Goal: Complete application form: Complete application form

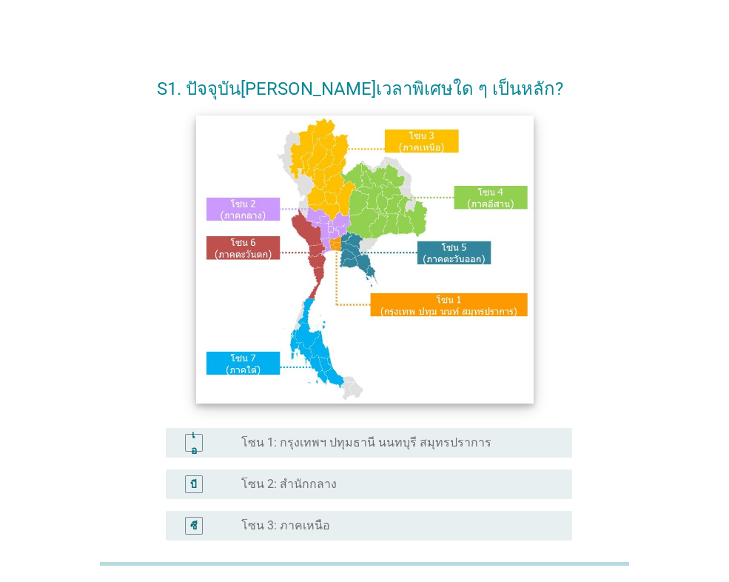
scroll to position [296, 0]
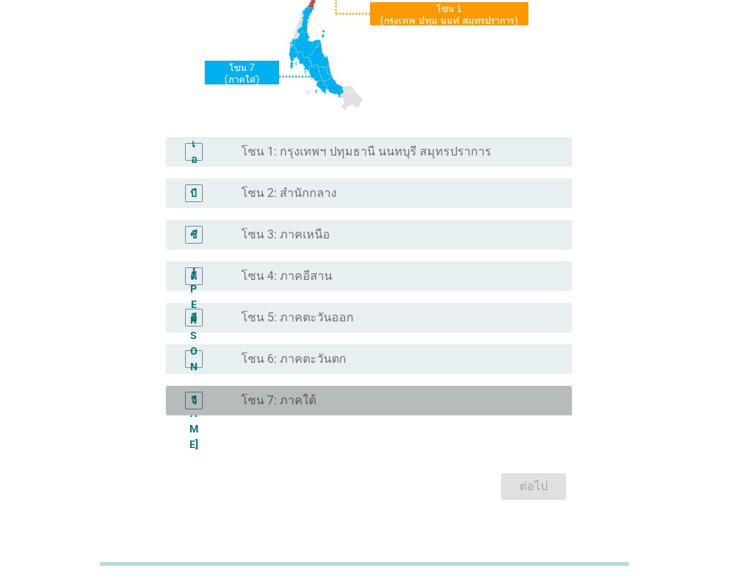
click at [280, 394] on font "โซน 7: ภาคใต้" at bounding box center [278, 400] width 75 height 14
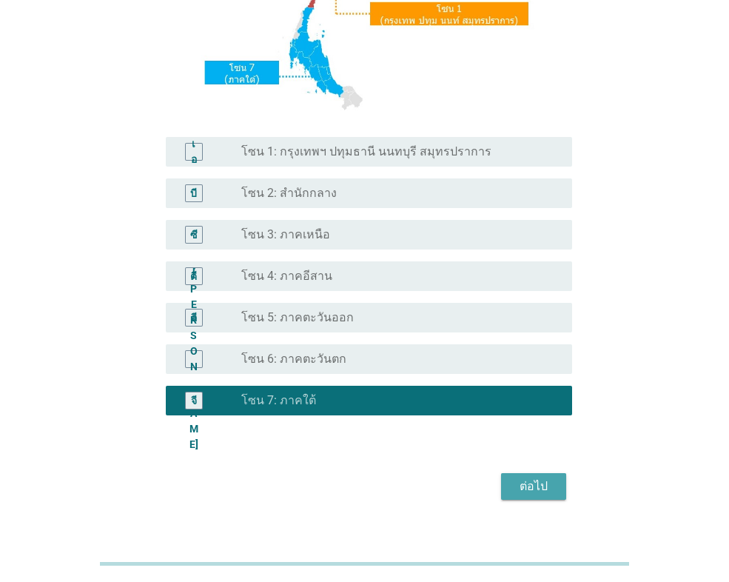
click at [539, 480] on font "ต่อไป" at bounding box center [534, 486] width 28 height 14
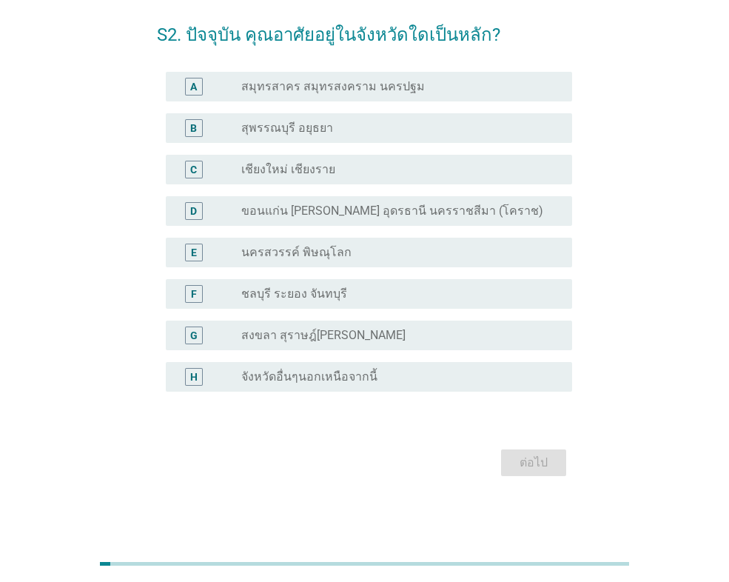
scroll to position [0, 0]
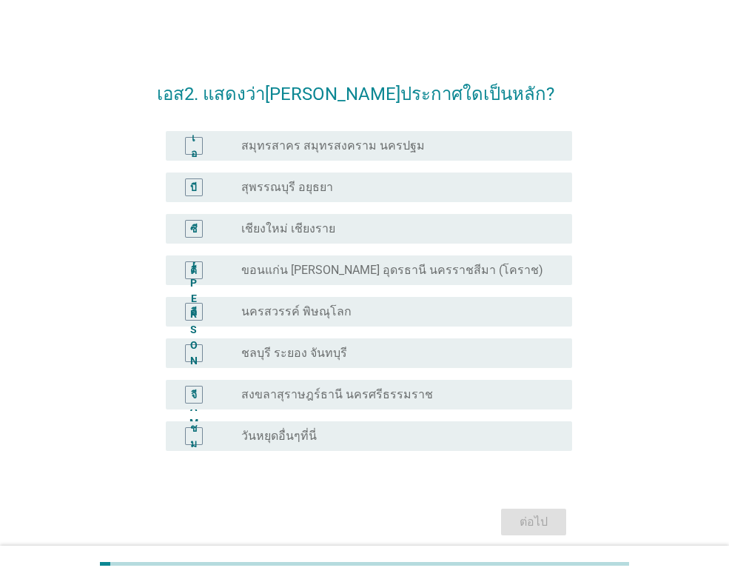
click at [320, 402] on div "ปุ่มวิทยุ[PERSON_NAME]เลือก สงขลาสุราษฎร์ธานี นครศรีธรรมราช" at bounding box center [400, 395] width 319 height 18
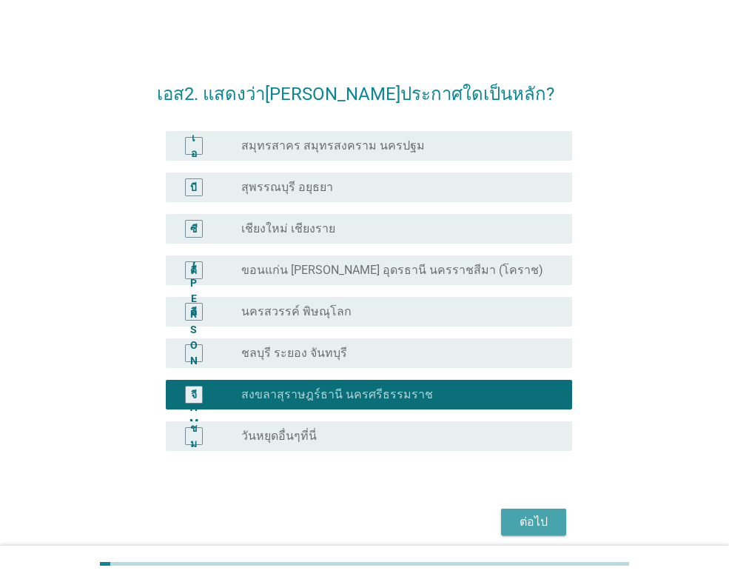
click at [548, 523] on div "ต่อไป" at bounding box center [533, 522] width 41 height 18
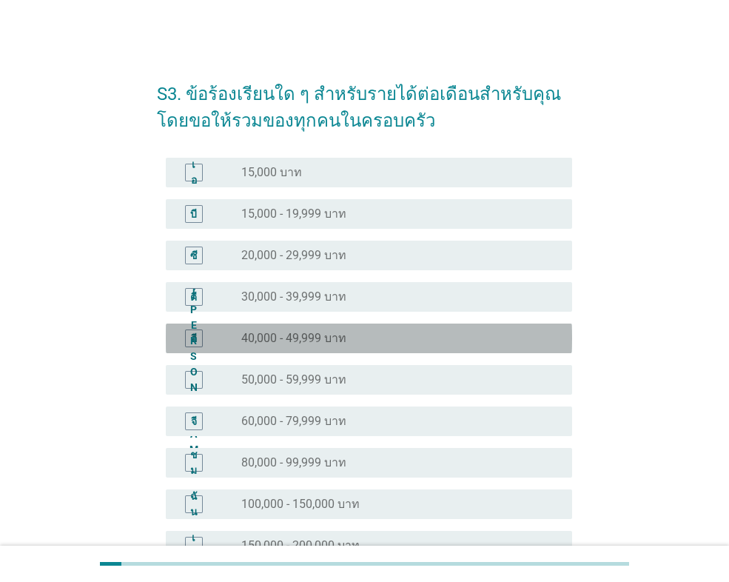
click at [325, 339] on font "40,000 - 49,999 บาท" at bounding box center [293, 338] width 105 height 14
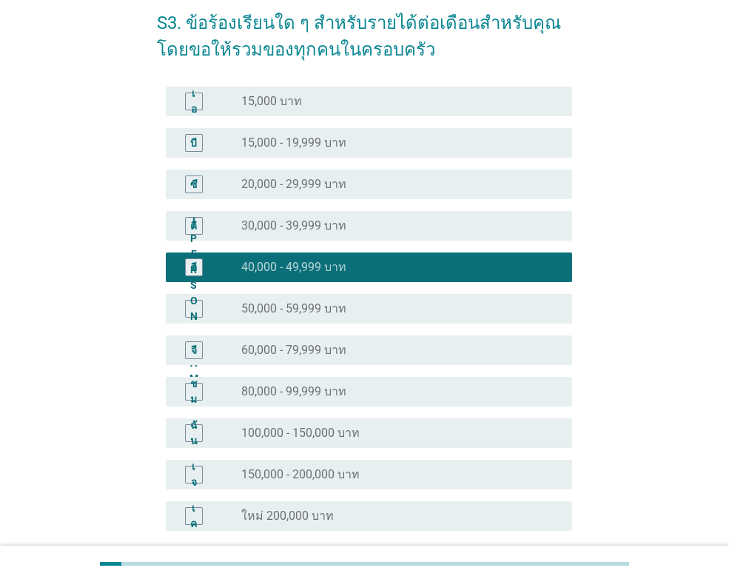
scroll to position [210, 0]
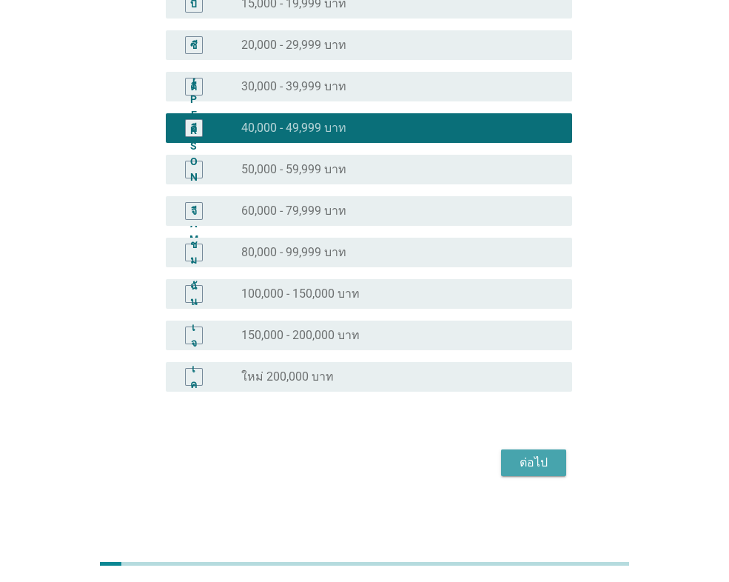
click at [540, 457] on font "ต่อไป" at bounding box center [534, 462] width 28 height 14
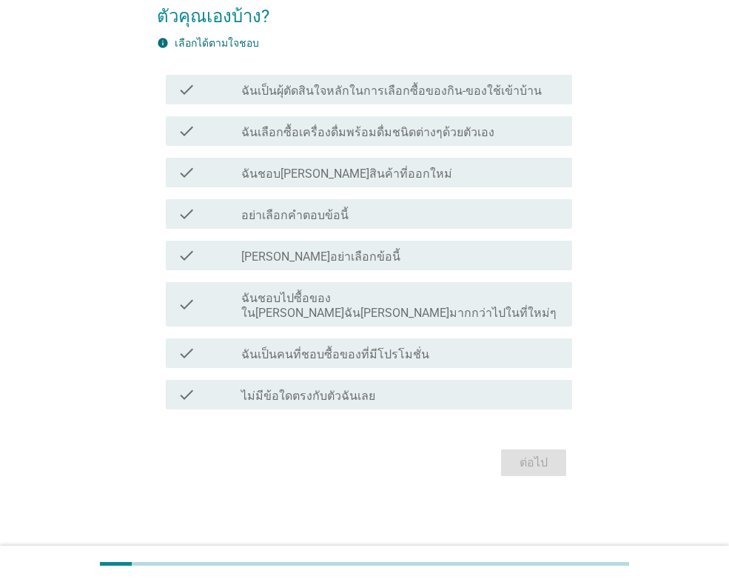
scroll to position [0, 0]
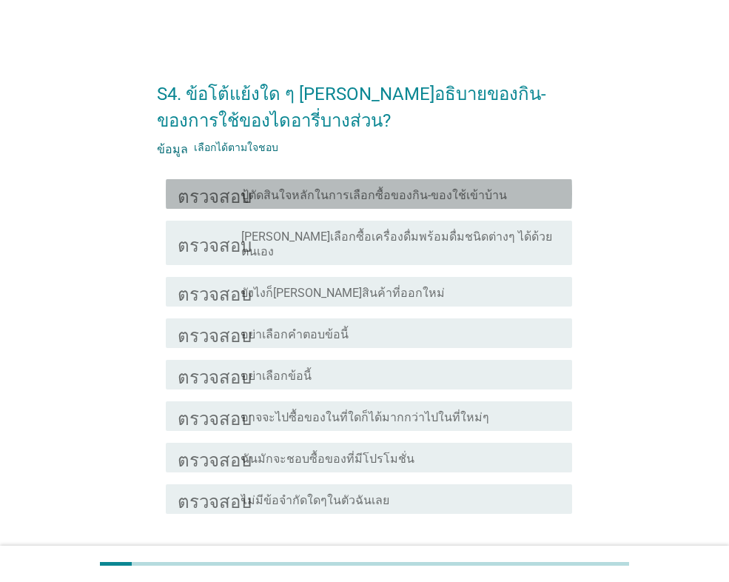
click at [331, 200] on font "ปู้ตัดสินใจหลักในการเลือกซื้อของกิน-ของใช้เข้าบ้าน" at bounding box center [374, 195] width 266 height 14
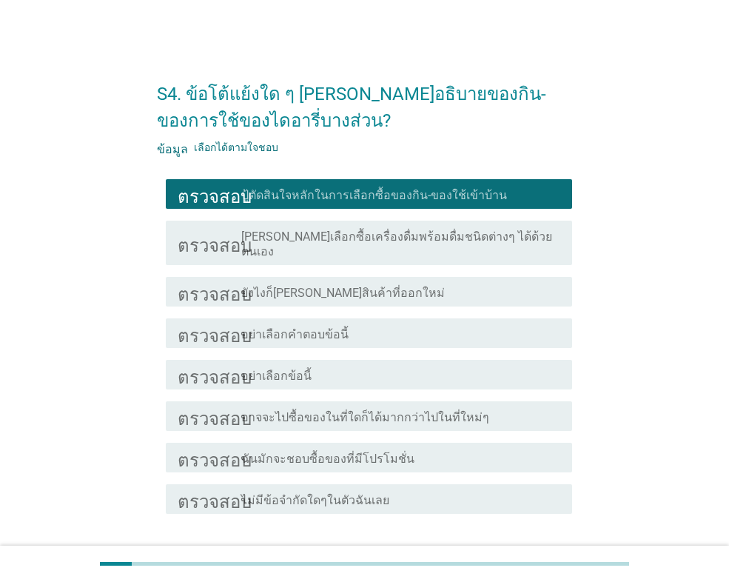
click at [346, 239] on font "[PERSON_NAME]เลือกซื้อเครื่องดื่มพร้อมดื่มชนิดต่างๆ ได้ด้วยตนเอง" at bounding box center [396, 243] width 311 height 29
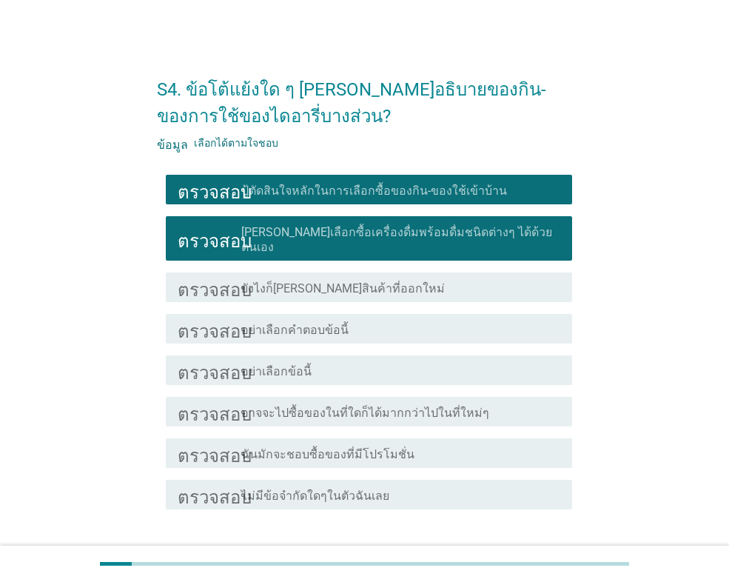
scroll to position [90, 0]
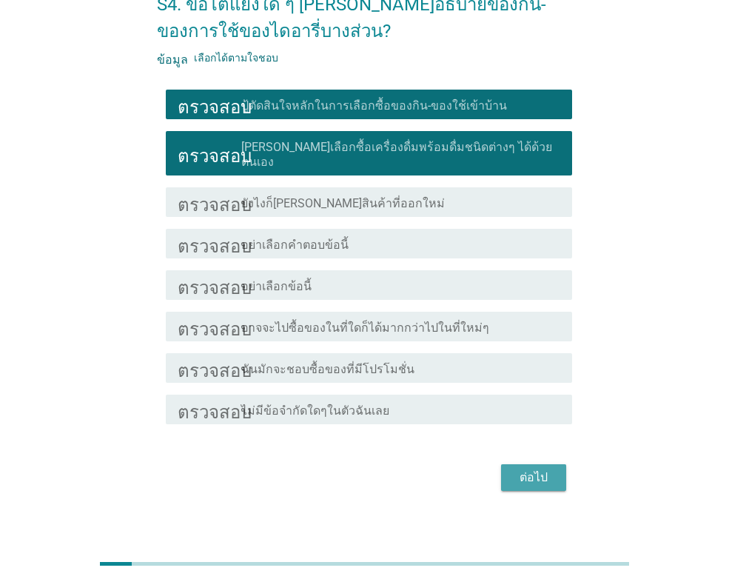
click at [546, 470] on font "ต่อไป" at bounding box center [534, 477] width 28 height 14
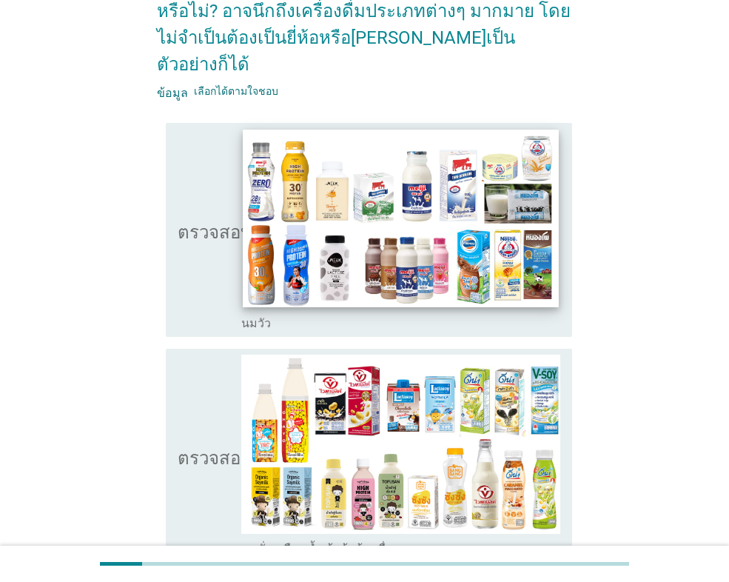
scroll to position [222, 0]
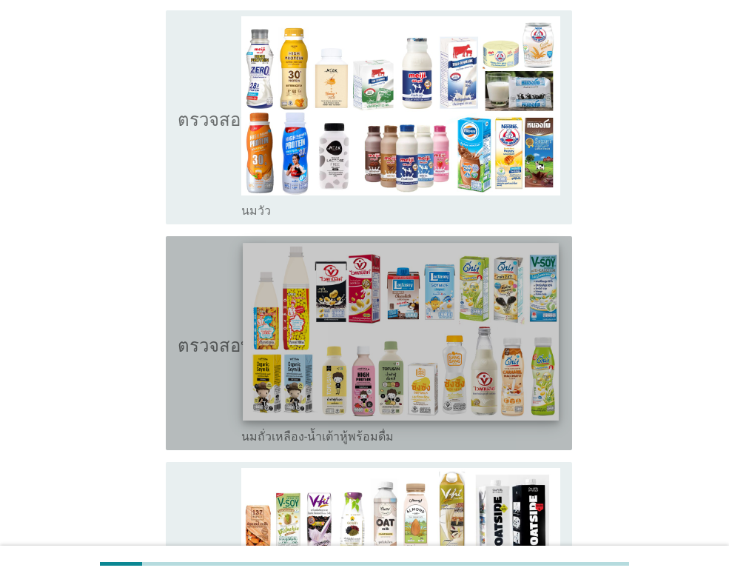
click at [278, 336] on img at bounding box center [400, 332] width 315 height 178
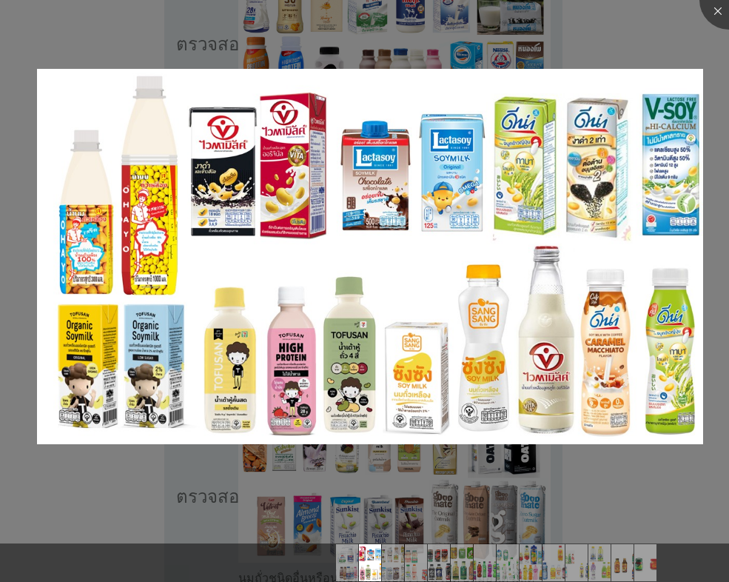
scroll to position [370, 0]
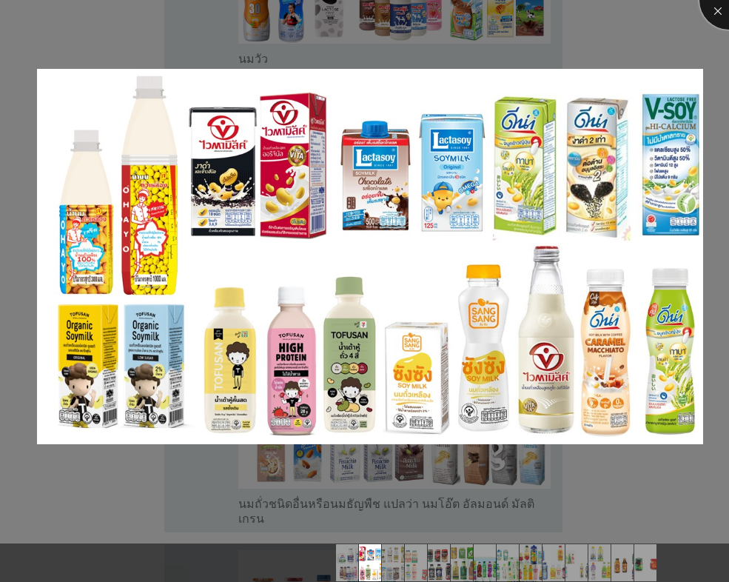
click at [718, 12] on div at bounding box center [728, -1] width 59 height 59
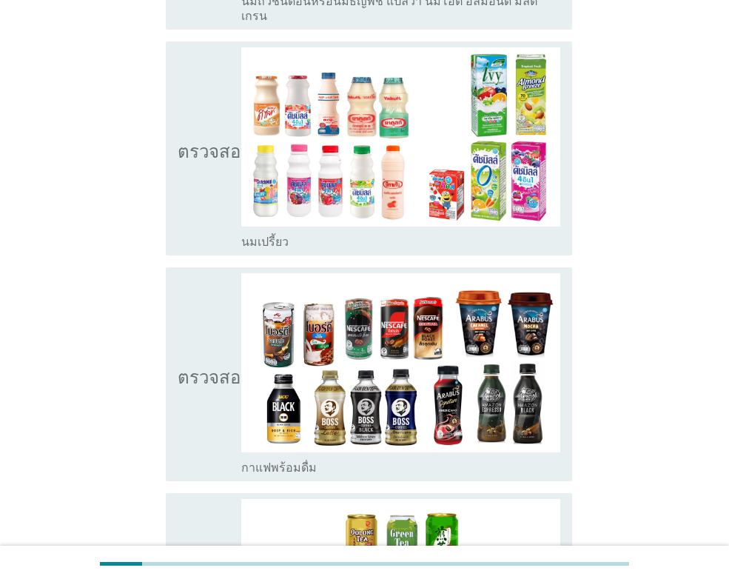
scroll to position [888, 0]
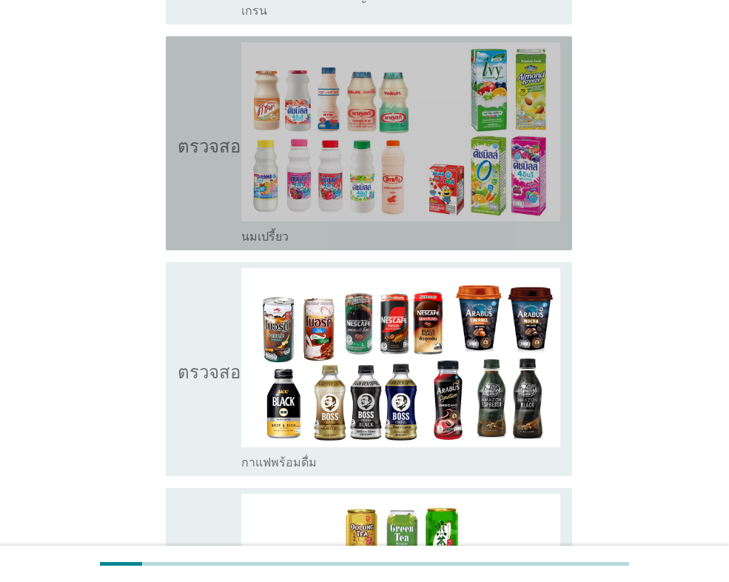
click at [208, 151] on icon "ตรวจสอบ" at bounding box center [215, 143] width 74 height 202
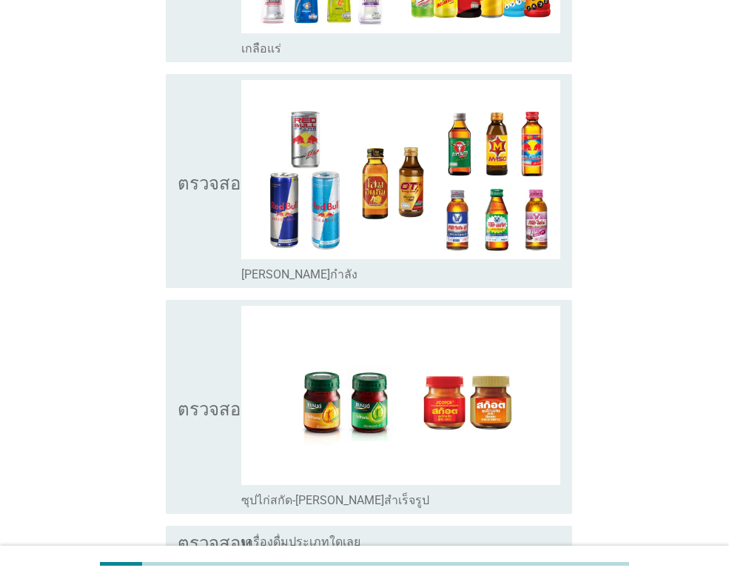
scroll to position [2988, 0]
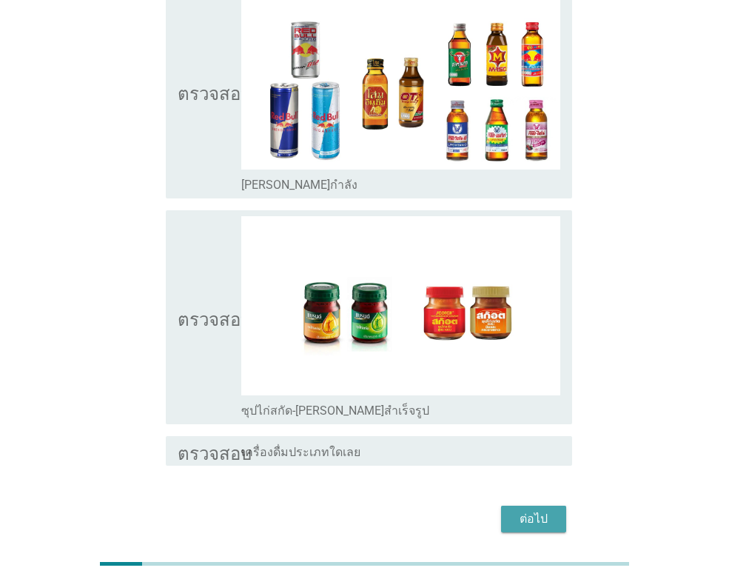
click at [537, 510] on font "ต่อไป" at bounding box center [534, 519] width 28 height 18
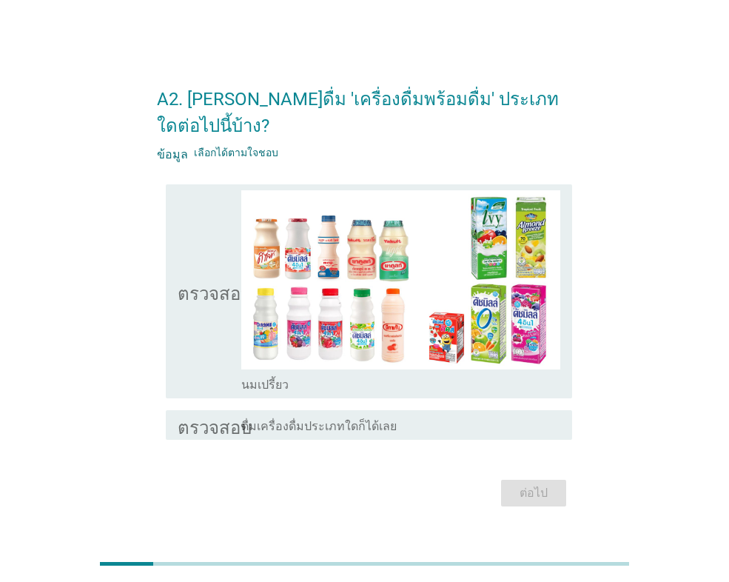
click at [200, 375] on icon "ตรวจสอบ" at bounding box center [215, 291] width 74 height 202
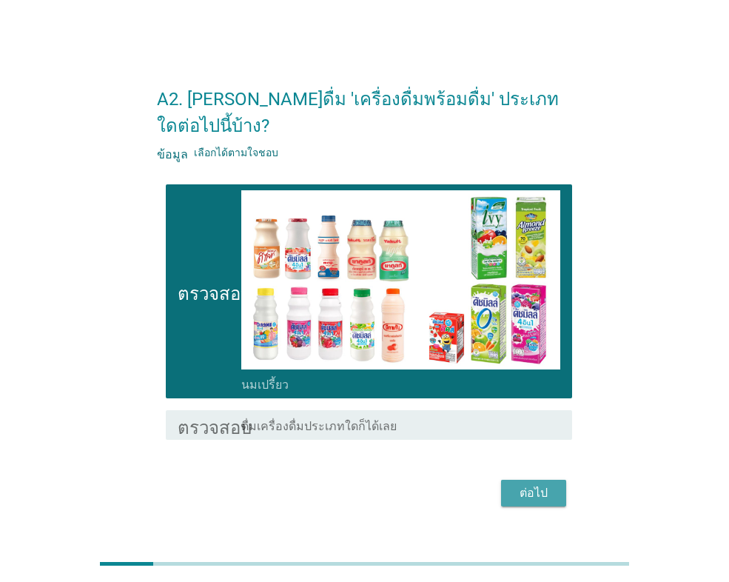
click at [549, 484] on div "ต่อไป" at bounding box center [533, 493] width 41 height 18
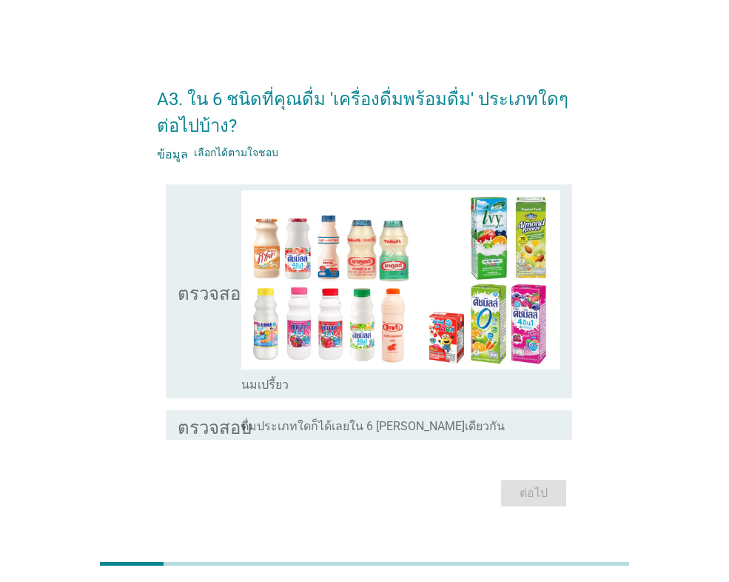
click at [204, 354] on icon "ตรวจสอบ" at bounding box center [215, 291] width 74 height 202
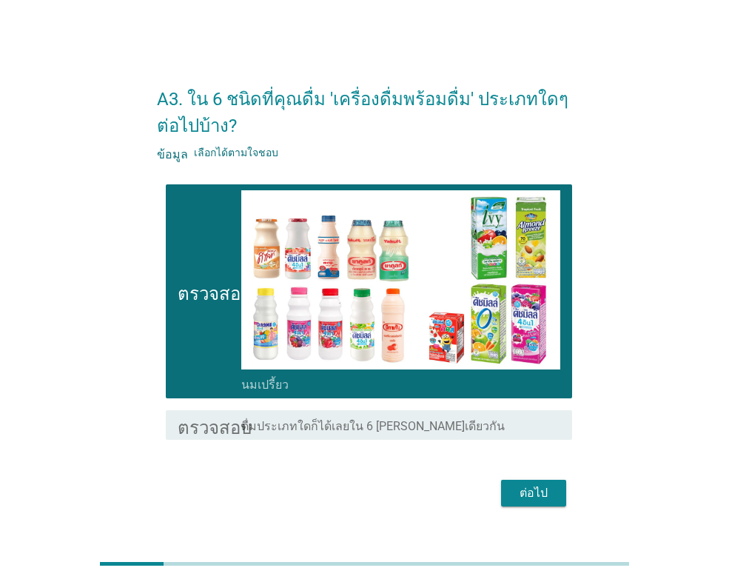
click at [537, 491] on font "ต่อไป" at bounding box center [534, 492] width 28 height 14
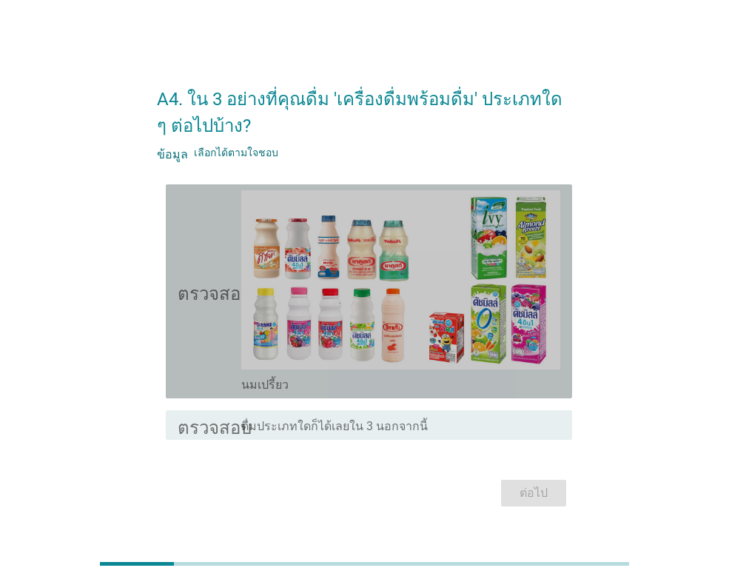
click at [175, 360] on div "ตรวจสอบ โครงร่างกล่องกาเครื่องหมายว่าง นมเปรี้ยว" at bounding box center [369, 291] width 406 height 214
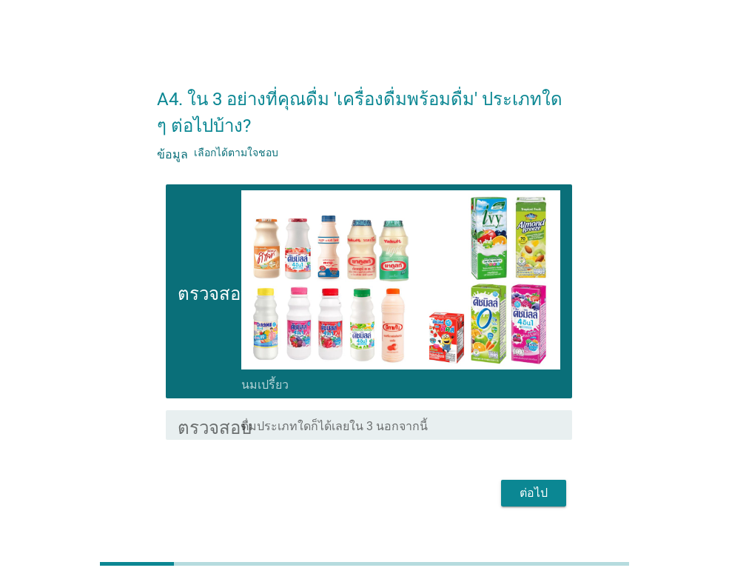
click at [535, 488] on font "ต่อไป" at bounding box center [534, 492] width 28 height 14
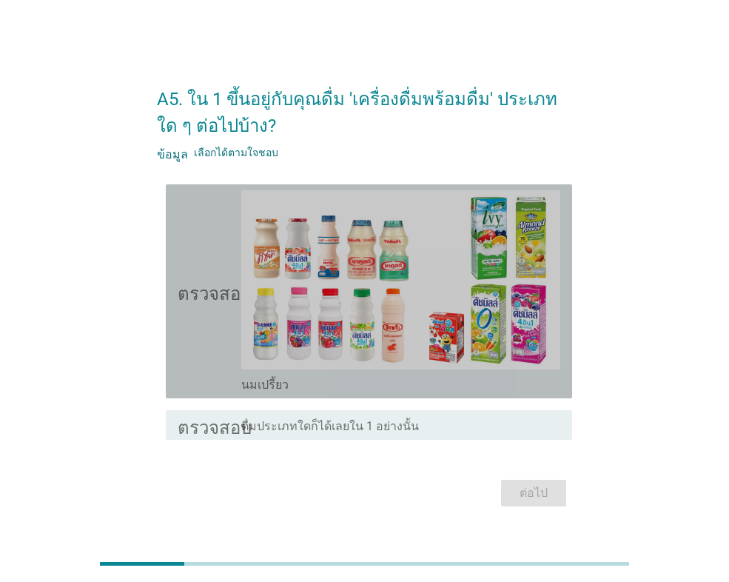
click at [189, 360] on icon "ตรวจสอบ" at bounding box center [215, 291] width 74 height 202
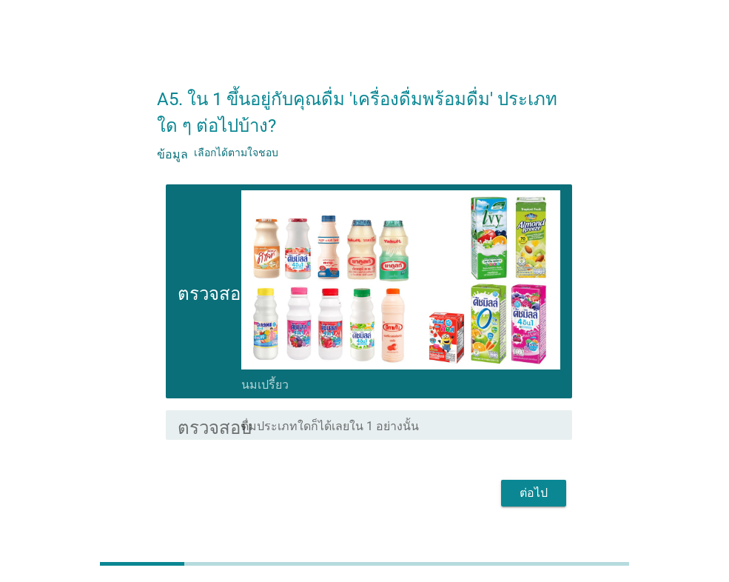
click at [549, 488] on div "ต่อไป" at bounding box center [533, 493] width 41 height 18
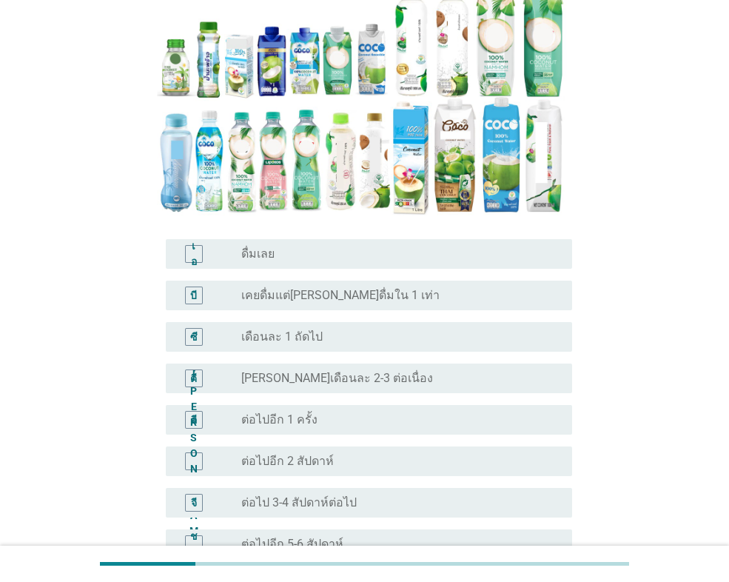
scroll to position [222, 0]
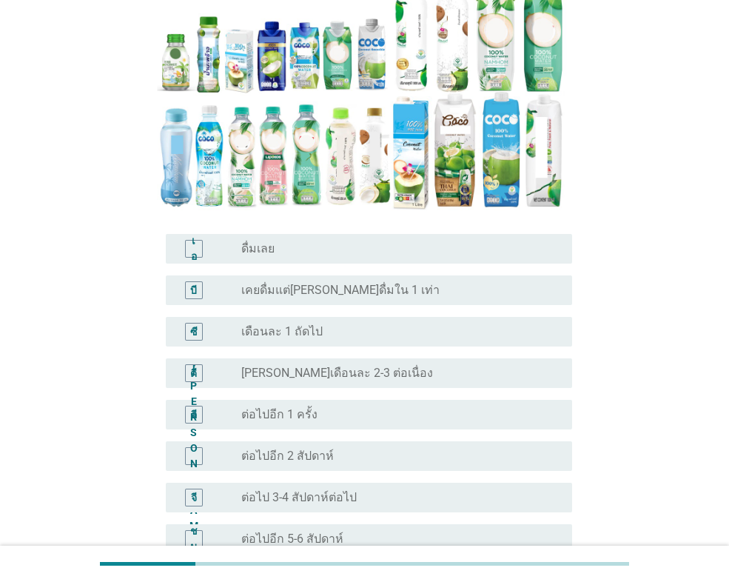
click at [258, 369] on font "[PERSON_NAME]เดือนละ 2-3 ต่อเนื่อง" at bounding box center [337, 373] width 192 height 14
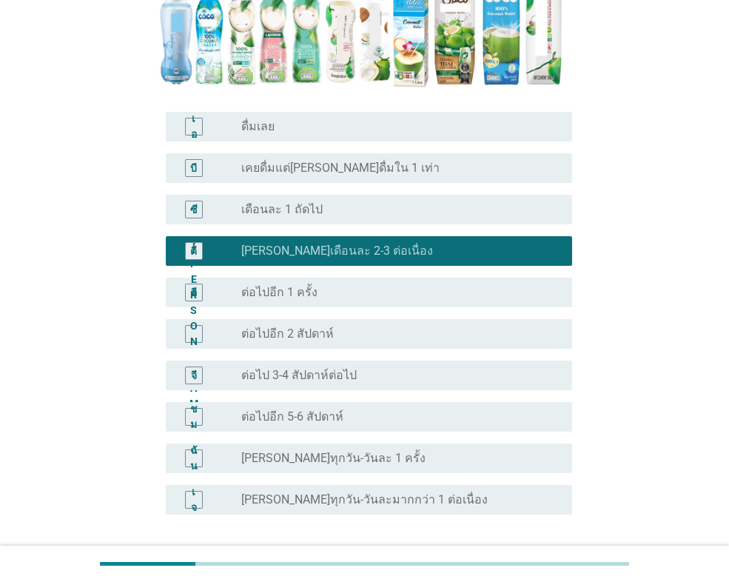
scroll to position [467, 0]
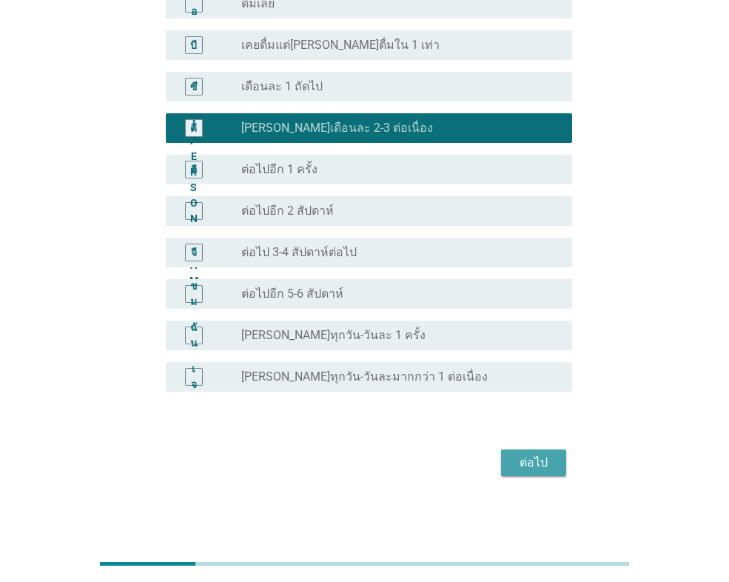
click at [528, 463] on font "ต่อไป" at bounding box center [534, 462] width 28 height 14
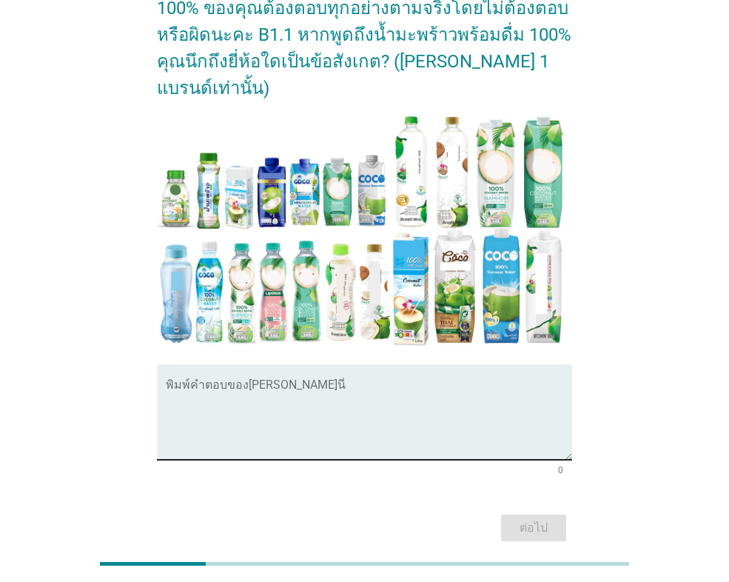
scroll to position [148, 0]
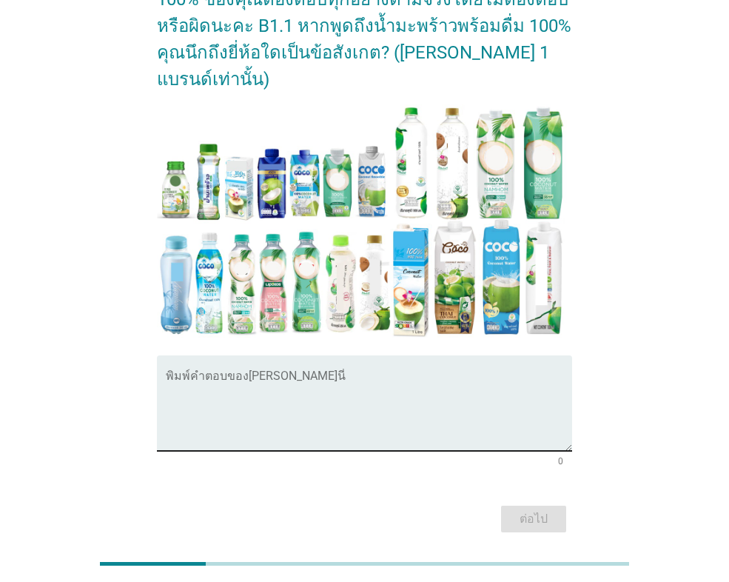
click at [310, 373] on textarea "พิมพ์คำตอบของคุณที่นี่" at bounding box center [369, 412] width 406 height 78
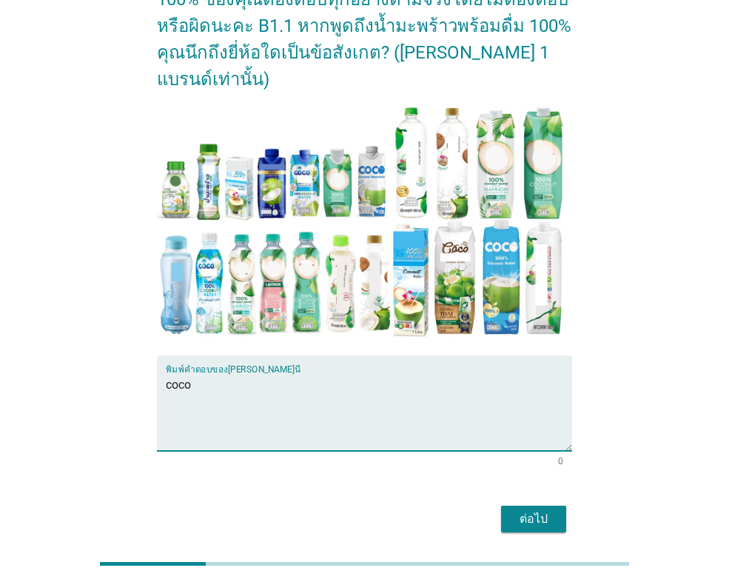
type textarea "coco"
click at [540, 511] on font "ต่อไป" at bounding box center [534, 518] width 28 height 14
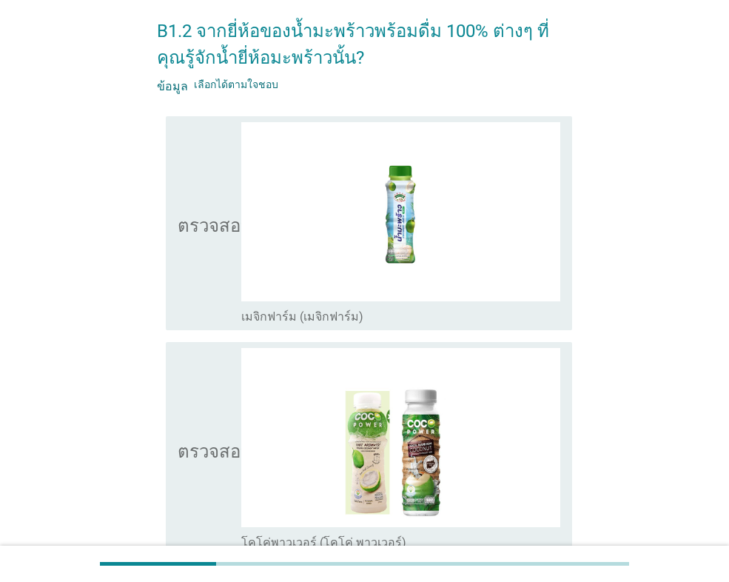
scroll to position [222, 0]
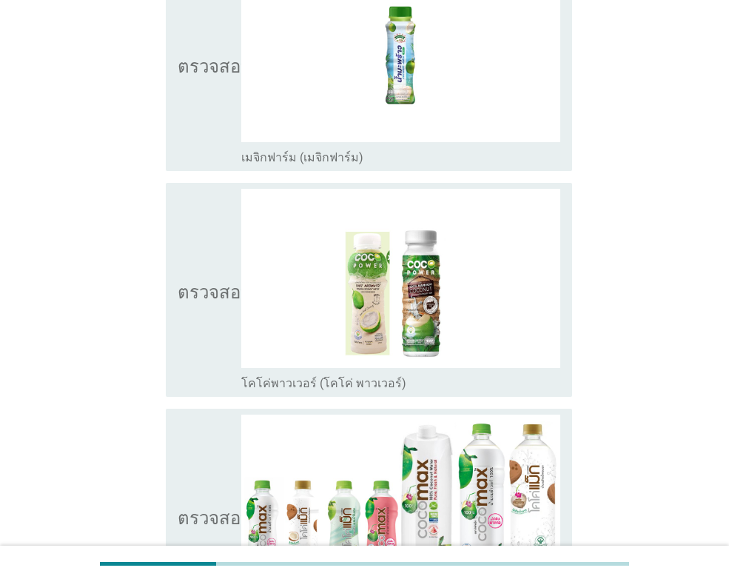
click at [172, 321] on div "ตรวจสอบ โครงร่างกล่องกาเครื่องหมายว่าง โคโค่พาวเวอร์ (โคโค่ พาวเวอร์)" at bounding box center [369, 290] width 406 height 214
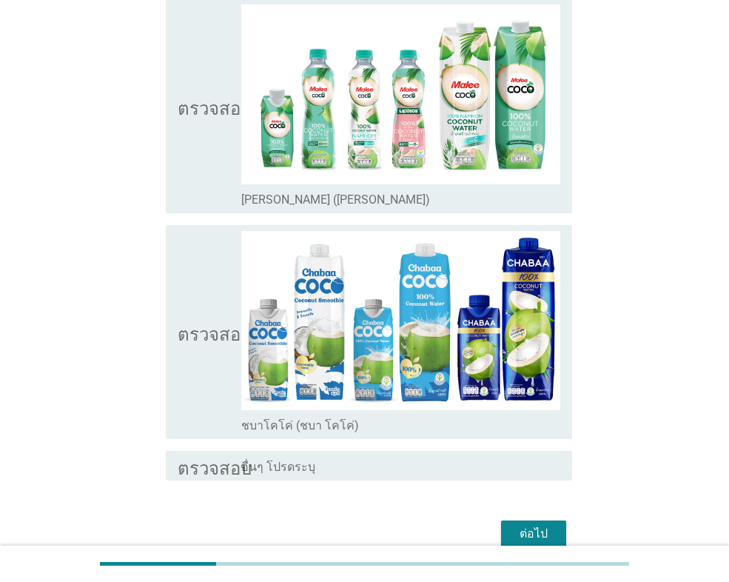
scroll to position [2735, 0]
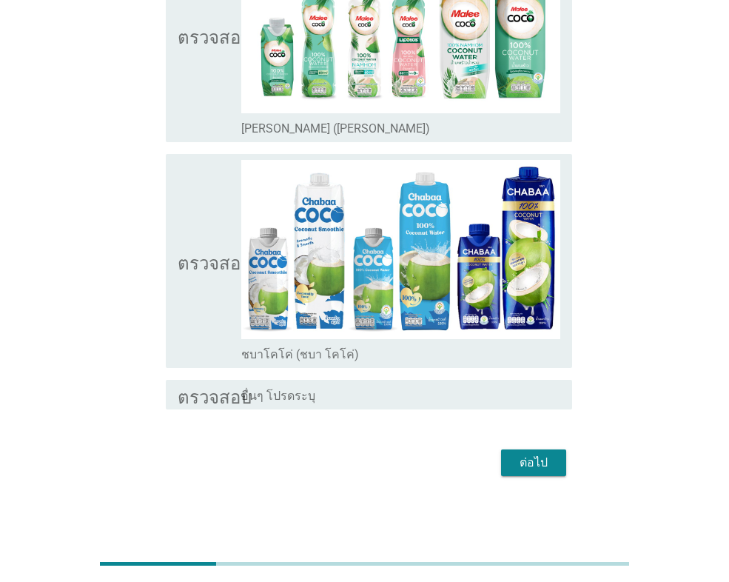
click at [524, 459] on font "ต่อไป" at bounding box center [534, 462] width 28 height 14
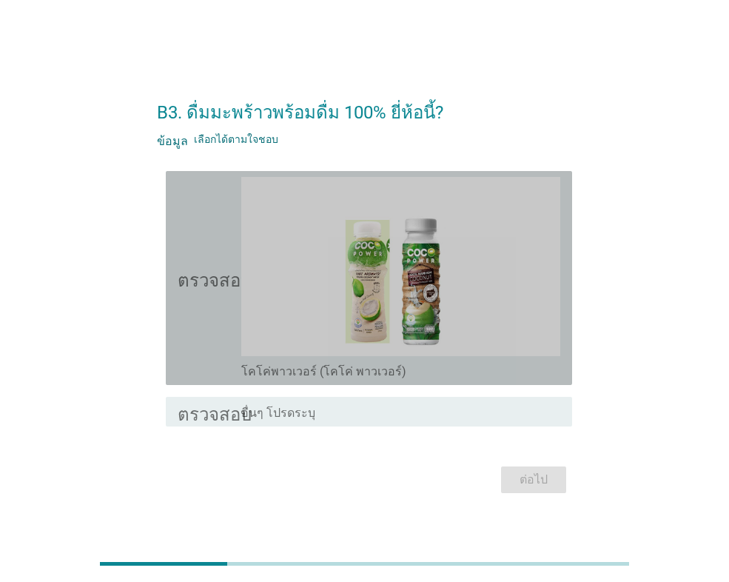
click at [187, 343] on icon "ตรวจสอบ" at bounding box center [215, 278] width 74 height 202
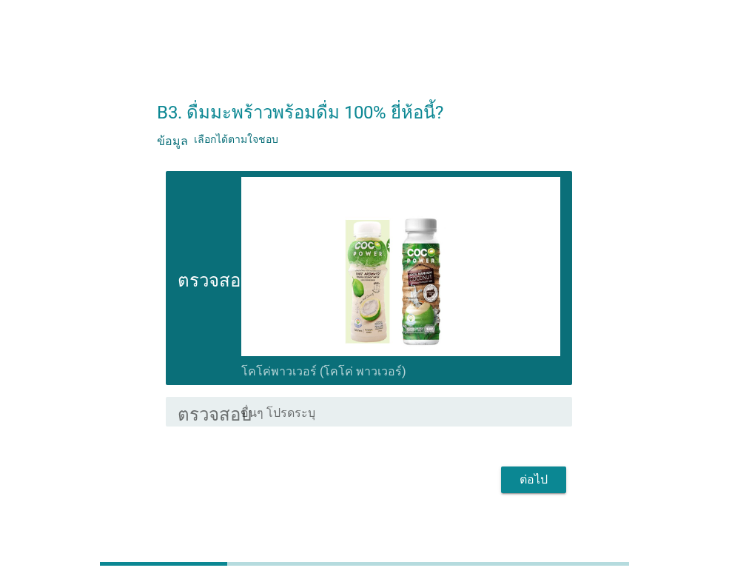
click at [549, 476] on div "ต่อไป" at bounding box center [533, 480] width 41 height 18
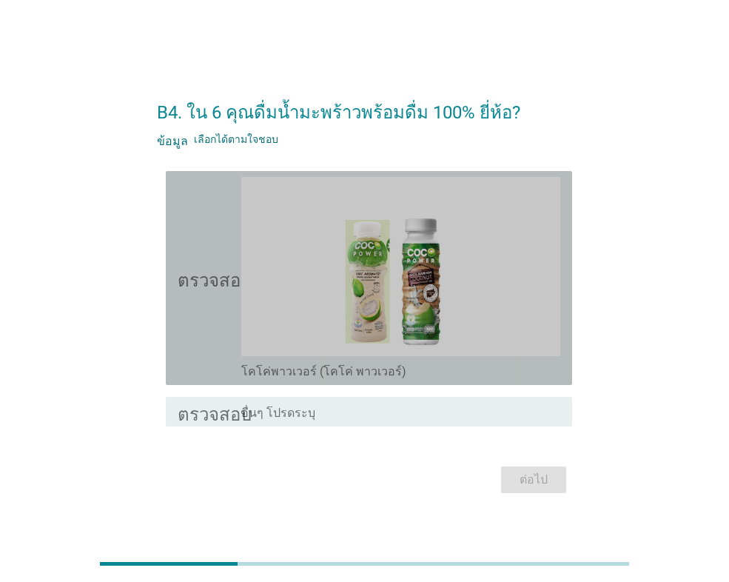
click at [194, 346] on icon "ตรวจสอบ" at bounding box center [215, 278] width 74 height 202
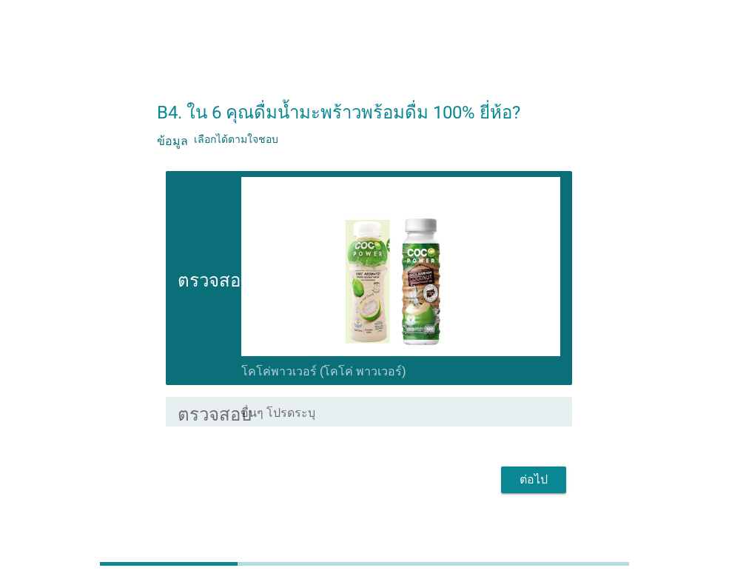
click at [557, 472] on button "ต่อไป" at bounding box center [533, 479] width 65 height 27
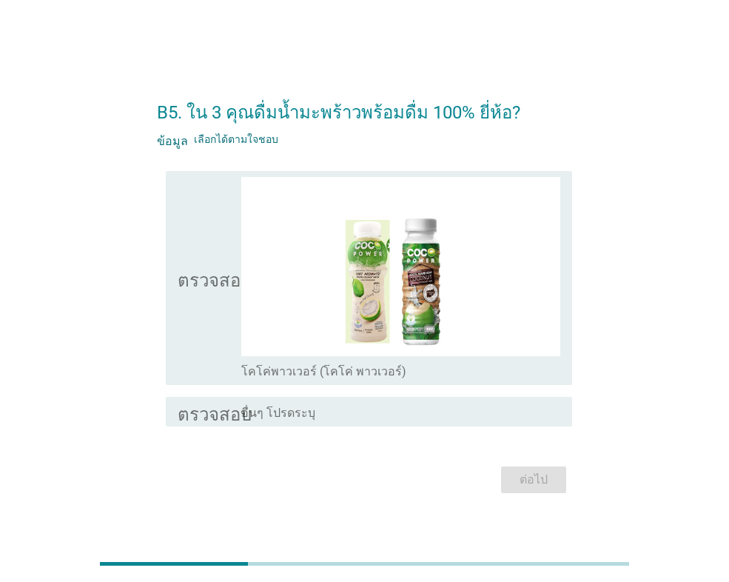
click at [198, 305] on icon "ตรวจสอบ" at bounding box center [215, 278] width 74 height 202
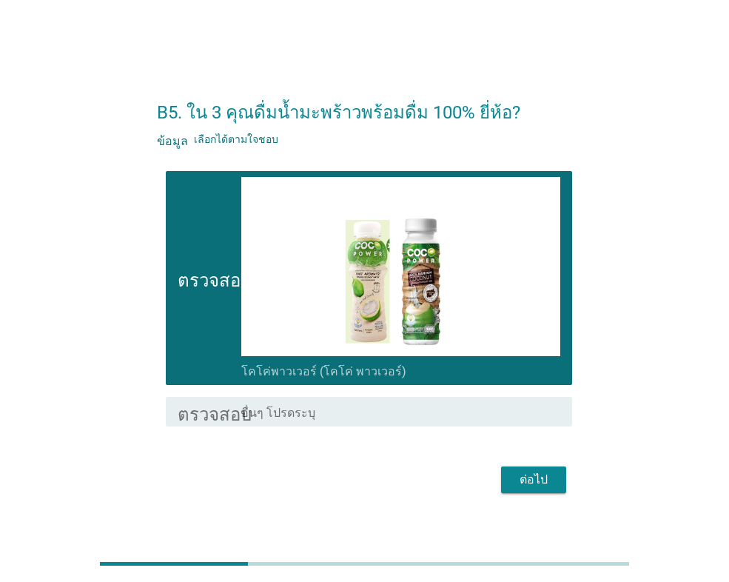
click at [540, 474] on font "ต่อไป" at bounding box center [534, 479] width 28 height 14
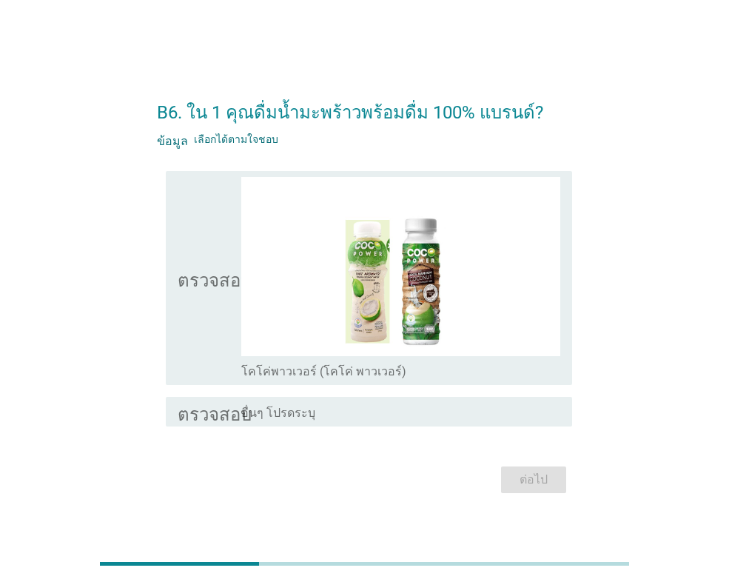
click at [209, 341] on icon "ตรวจสอบ" at bounding box center [215, 278] width 74 height 202
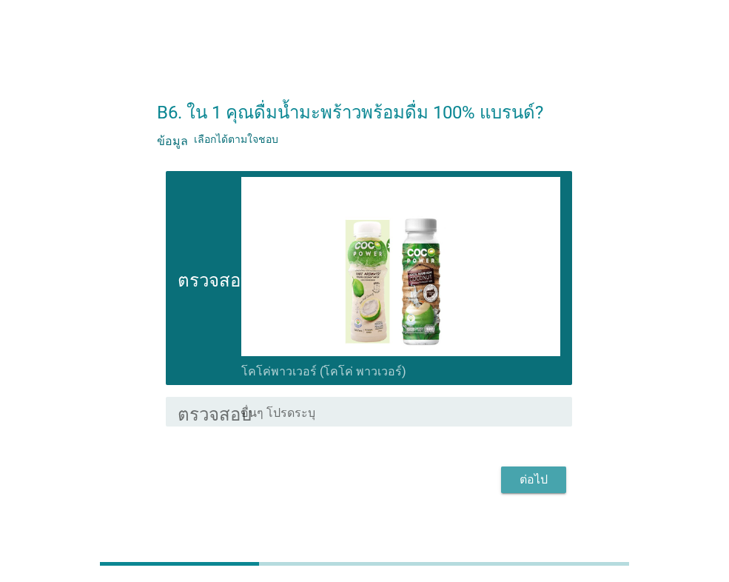
click at [549, 477] on div "ต่อไป" at bounding box center [533, 480] width 41 height 18
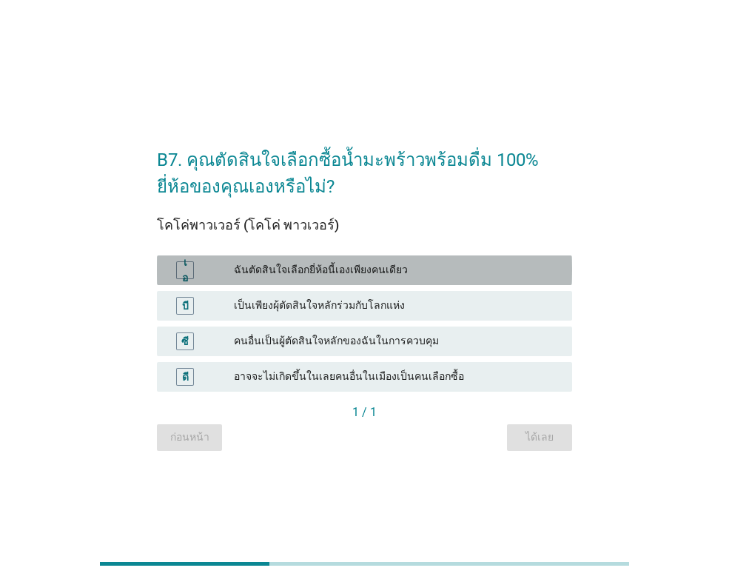
click at [215, 267] on div "เอ" at bounding box center [201, 270] width 65 height 18
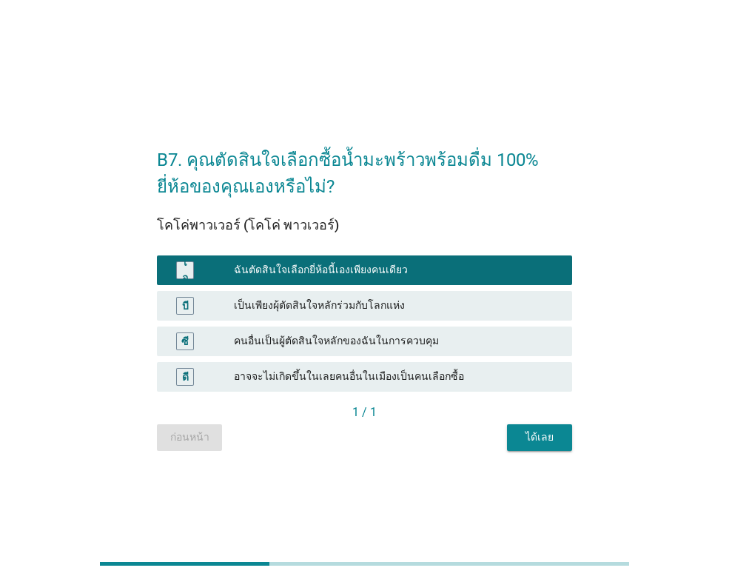
click at [533, 440] on font "ได้เลย" at bounding box center [539, 437] width 28 height 12
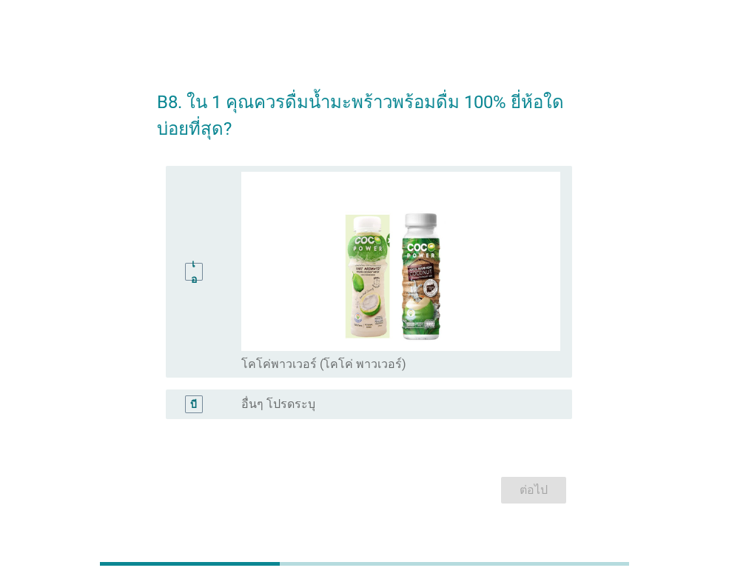
click at [189, 315] on div "เอ" at bounding box center [194, 272] width 32 height 200
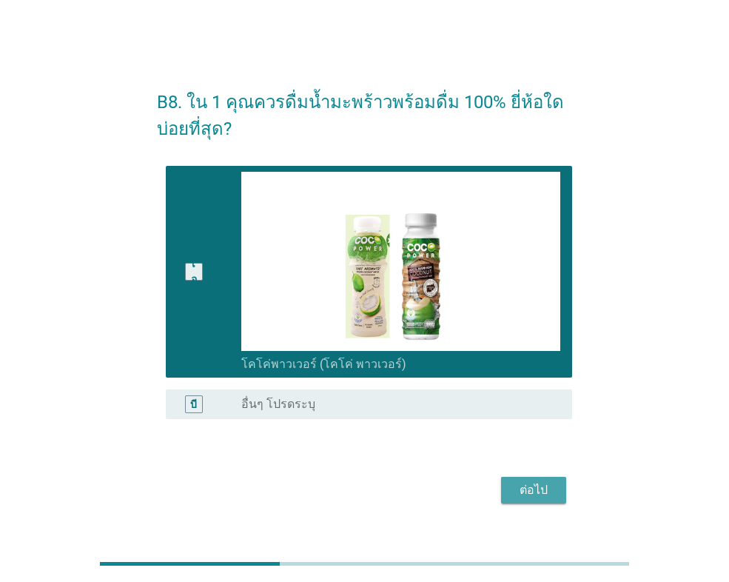
click at [520, 494] on font "ต่อไป" at bounding box center [534, 490] width 28 height 14
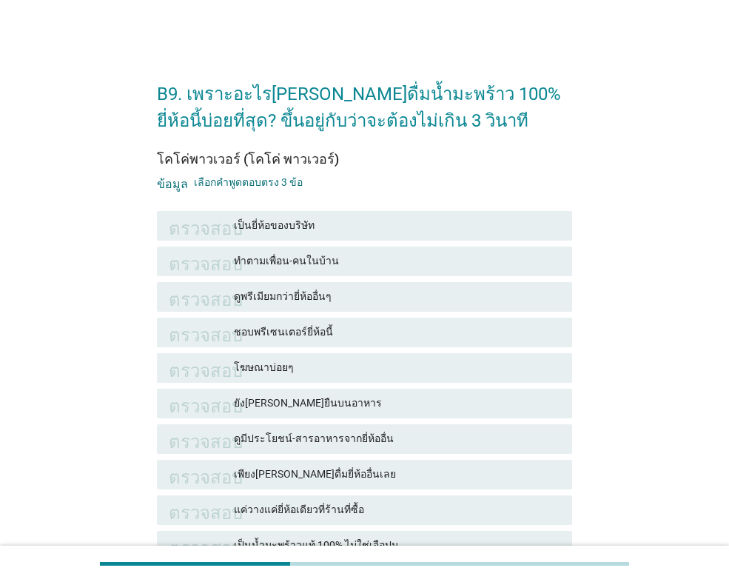
click at [304, 223] on font "เป็นยี่ห้อของบริษัท" at bounding box center [274, 225] width 81 height 12
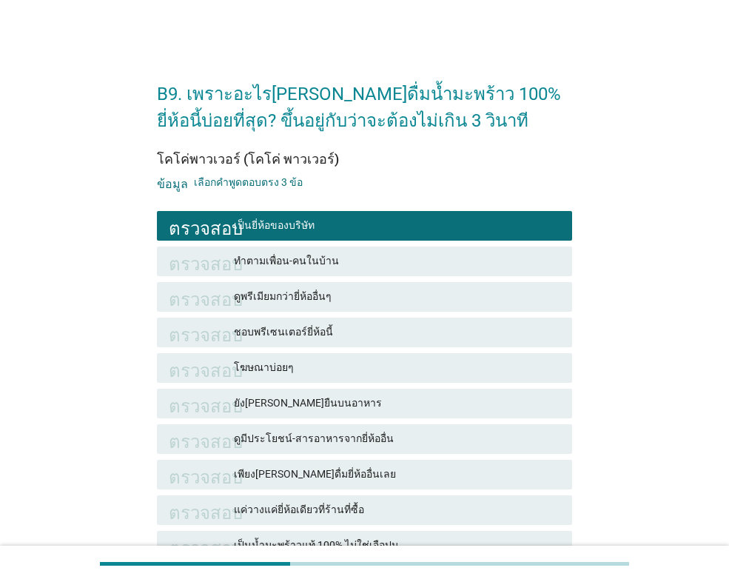
click at [302, 403] on font "ยัง[PERSON_NAME]ยืนบนอาหาร" at bounding box center [308, 403] width 148 height 12
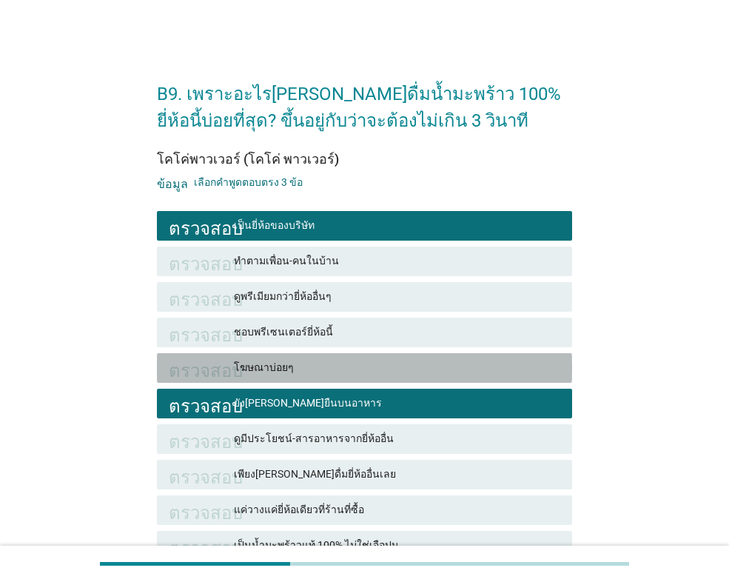
click at [315, 363] on font "โฆษณาบ่อยๆ" at bounding box center [397, 368] width 326 height 16
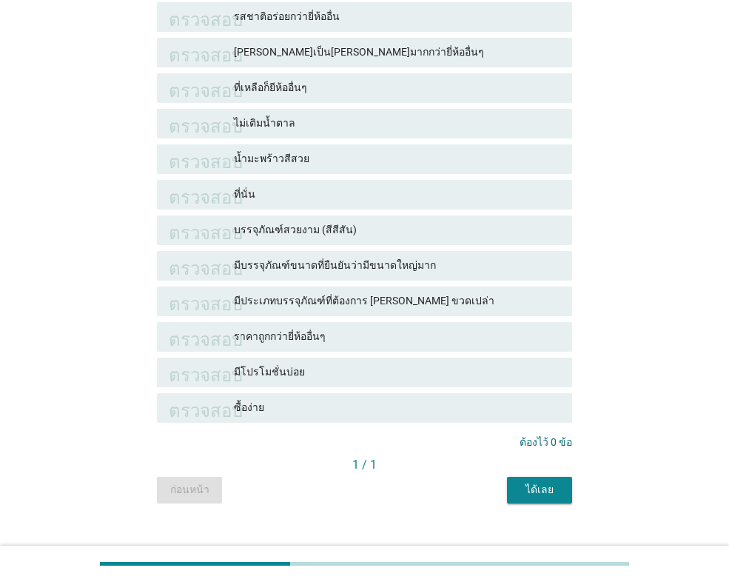
scroll to position [658, 0]
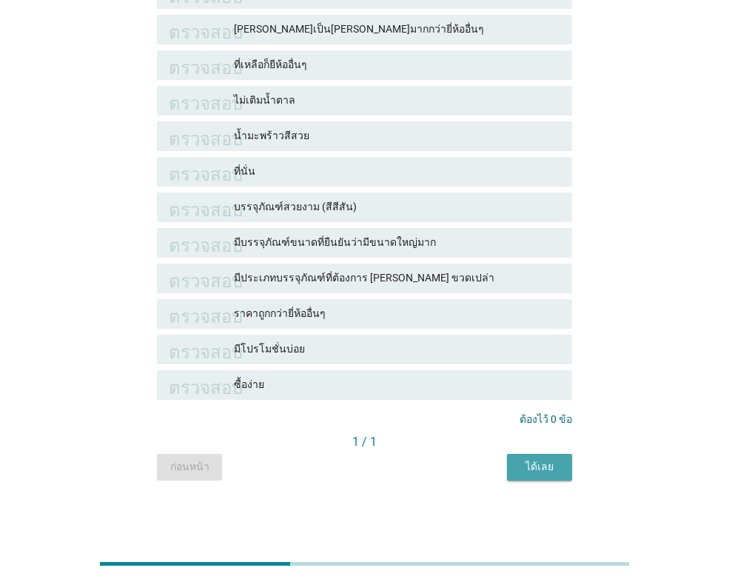
click at [528, 467] on font "ได้เลย" at bounding box center [539, 466] width 28 height 12
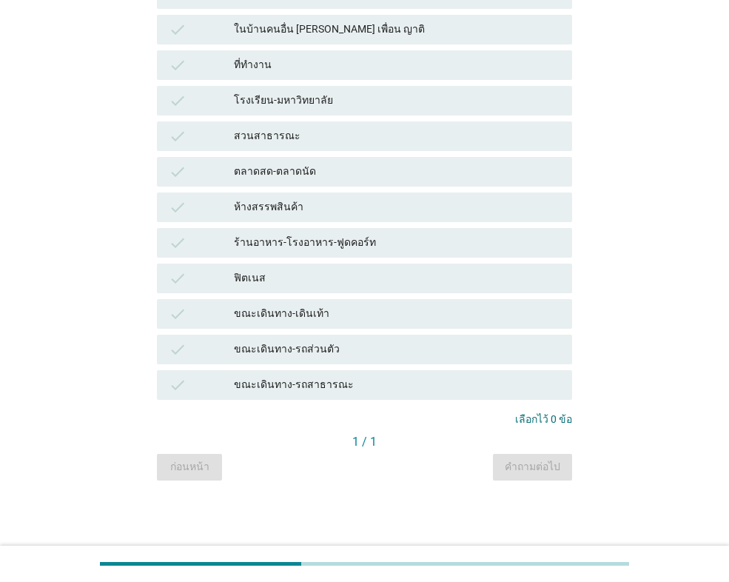
scroll to position [0, 0]
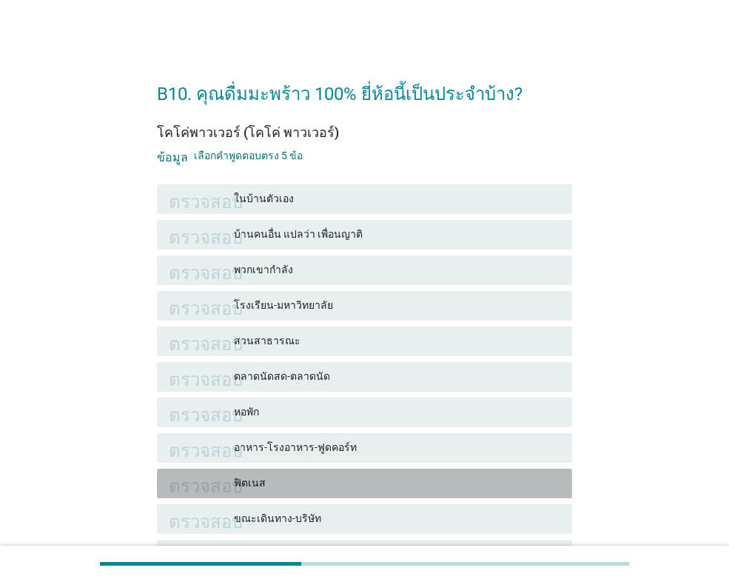
click at [407, 489] on font "ฟิตเนส" at bounding box center [397, 483] width 326 height 16
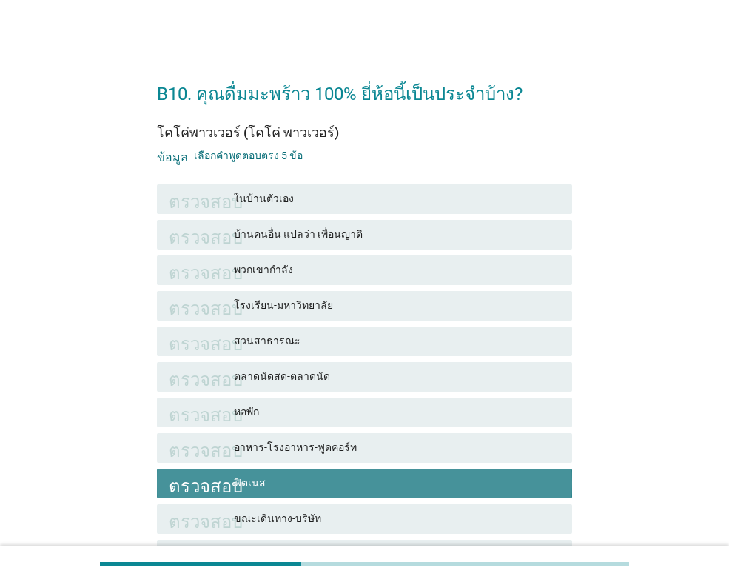
click at [383, 485] on font "ฟิตเนส" at bounding box center [397, 483] width 326 height 16
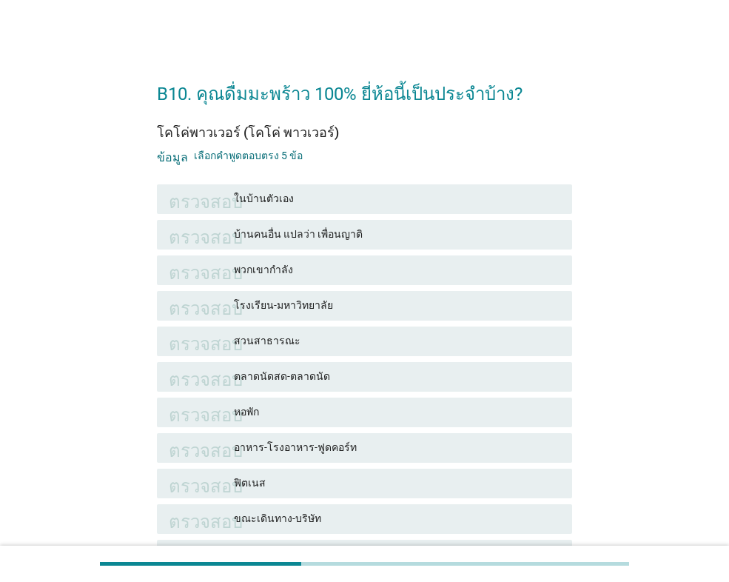
click at [310, 201] on font "ในบ้านตัวเอง" at bounding box center [397, 199] width 326 height 16
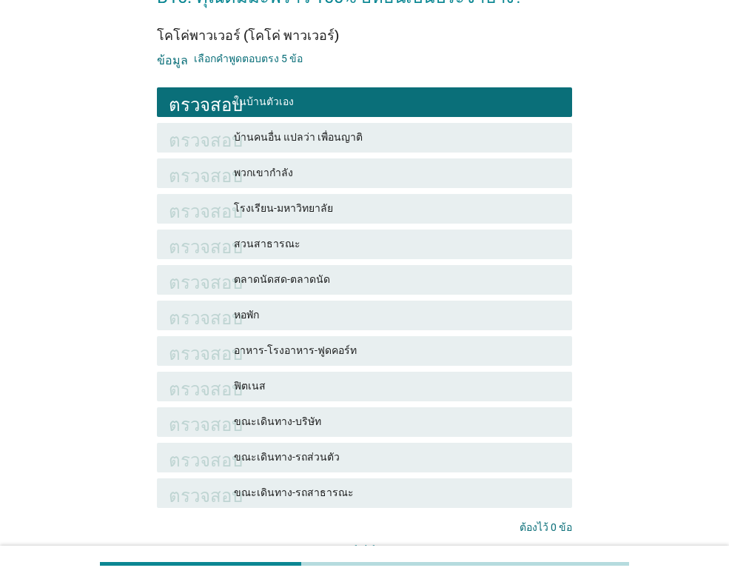
scroll to position [205, 0]
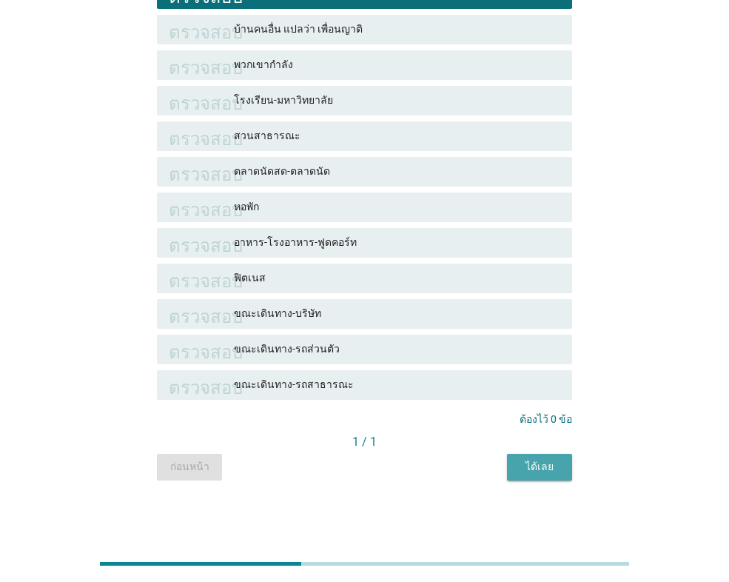
click at [531, 471] on font "ได้เลย" at bounding box center [539, 466] width 28 height 12
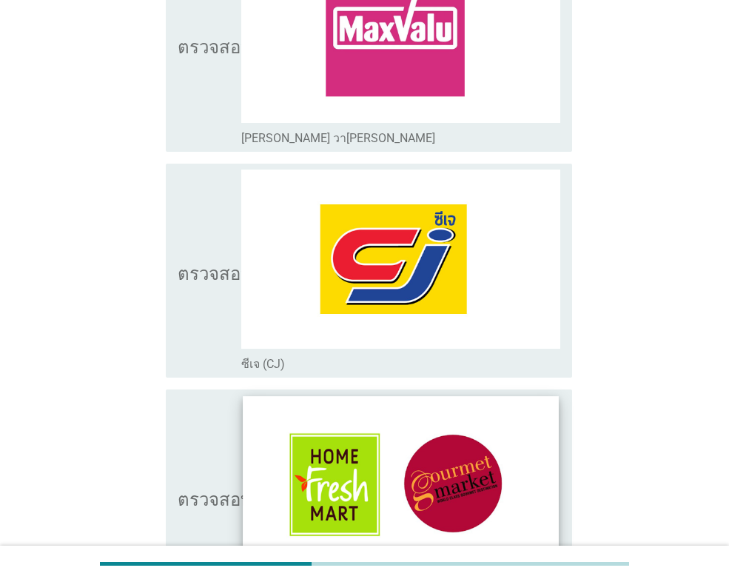
scroll to position [518, 0]
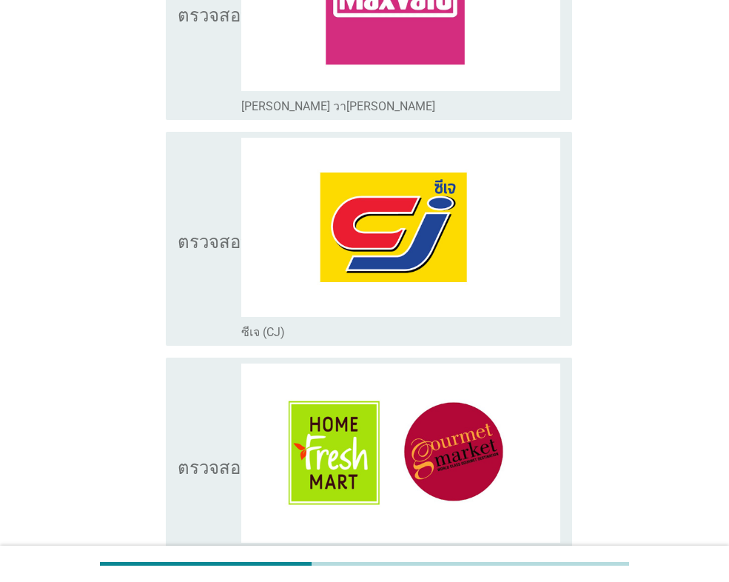
click at [195, 317] on icon "ตรวจสอบ" at bounding box center [215, 239] width 74 height 202
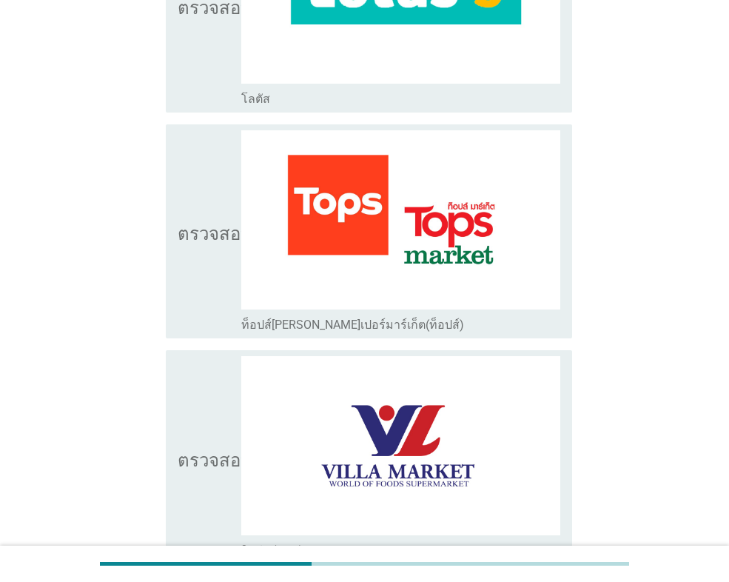
scroll to position [1554, 0]
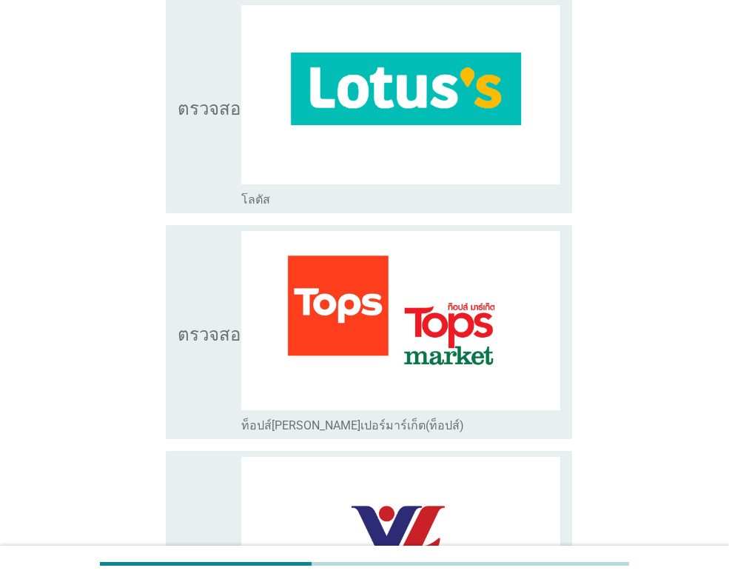
click at [202, 170] on icon "ตรวจสอบ" at bounding box center [215, 106] width 74 height 202
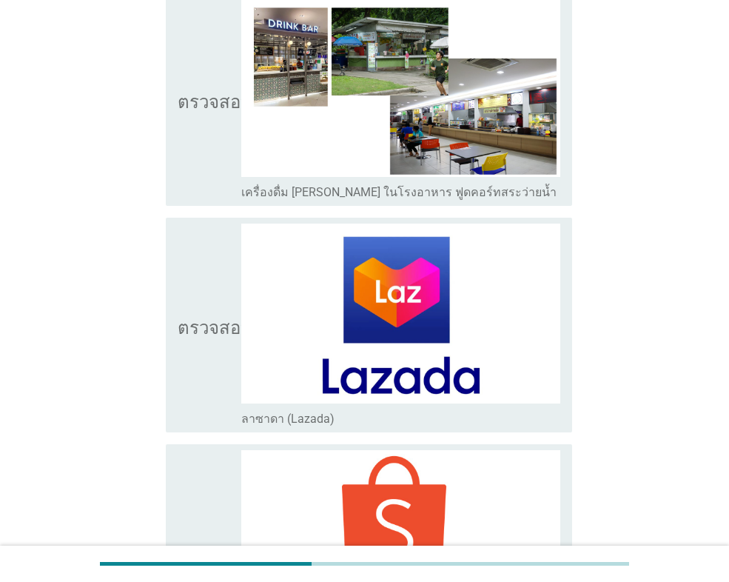
scroll to position [4175, 0]
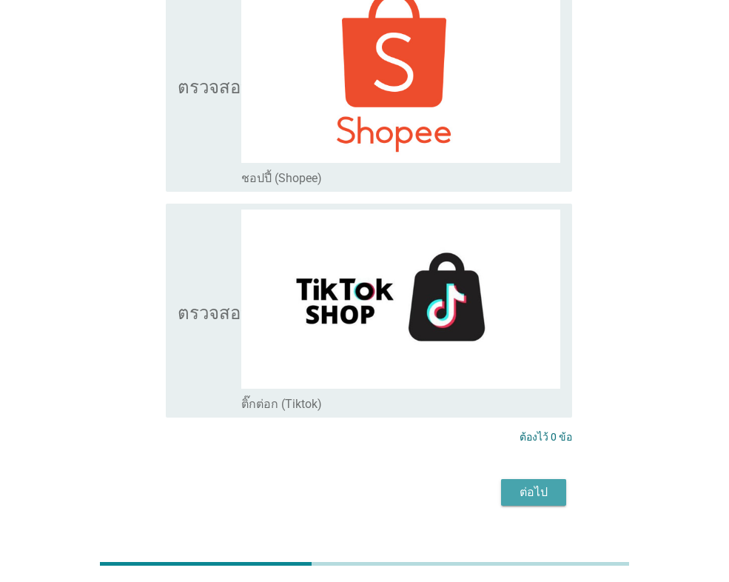
click at [531, 485] on font "ต่อไป" at bounding box center [534, 492] width 28 height 14
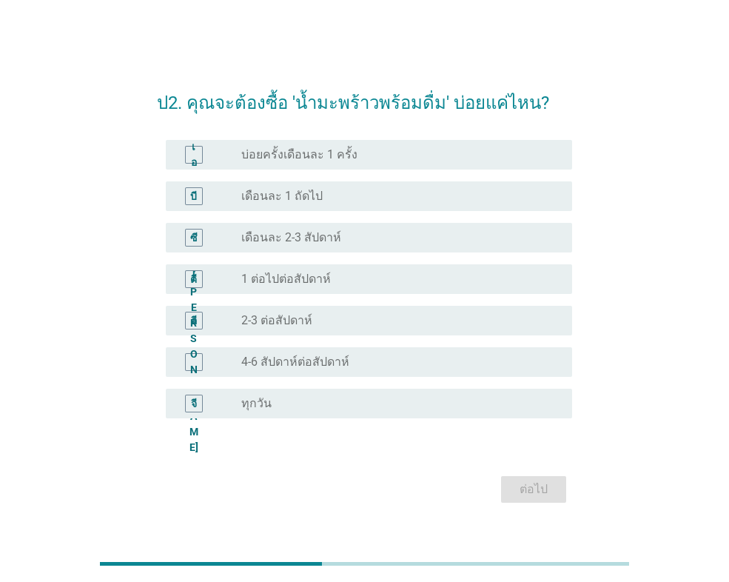
click at [315, 155] on font "บ่อยครั้งเดือนละ 1 ครั้ง" at bounding box center [299, 154] width 116 height 14
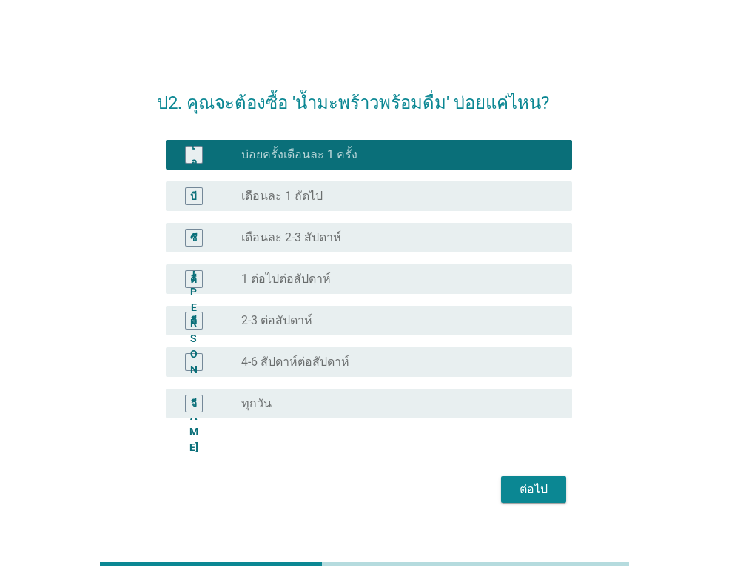
click at [540, 491] on font "ต่อไป" at bounding box center [534, 489] width 28 height 14
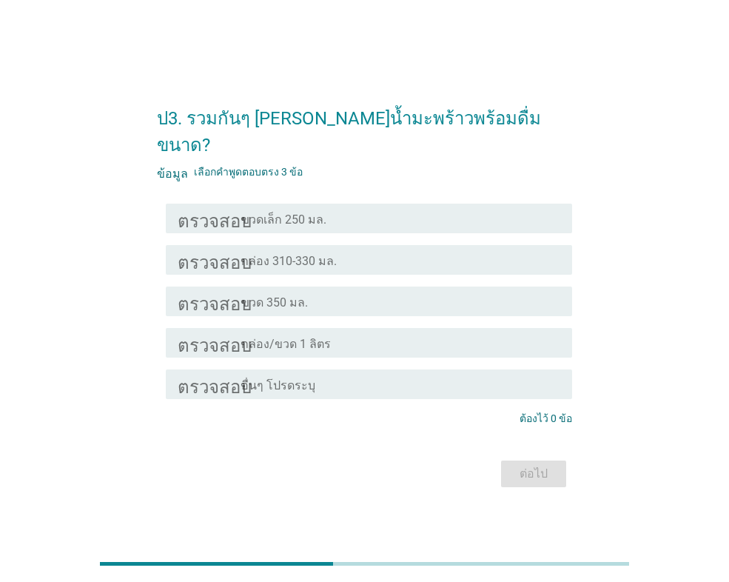
click at [324, 209] on div "โครงร่างกล่องกาเครื่องหมายว่าง ขวดเล็ก 250 มล." at bounding box center [400, 218] width 319 height 18
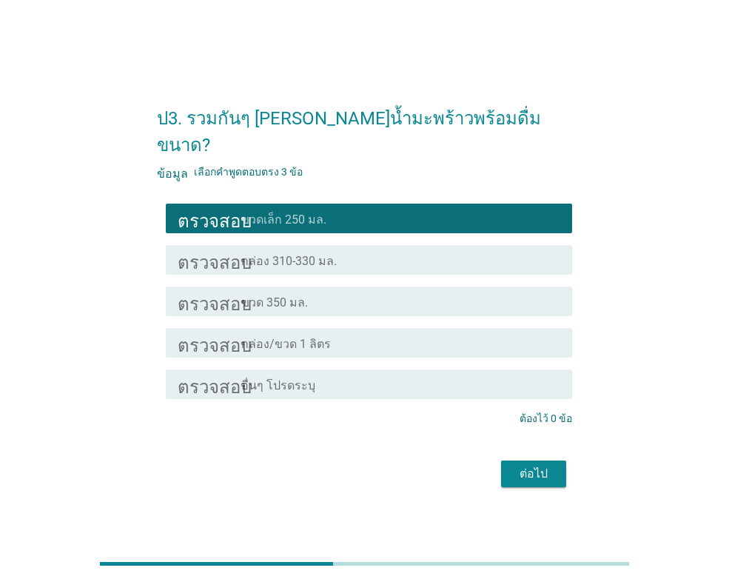
click at [541, 466] on font "ต่อไป" at bounding box center [534, 473] width 28 height 14
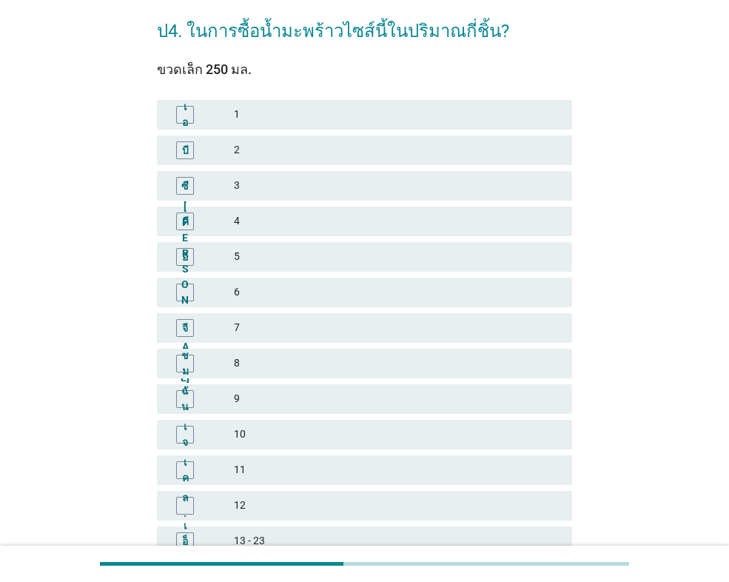
scroll to position [148, 0]
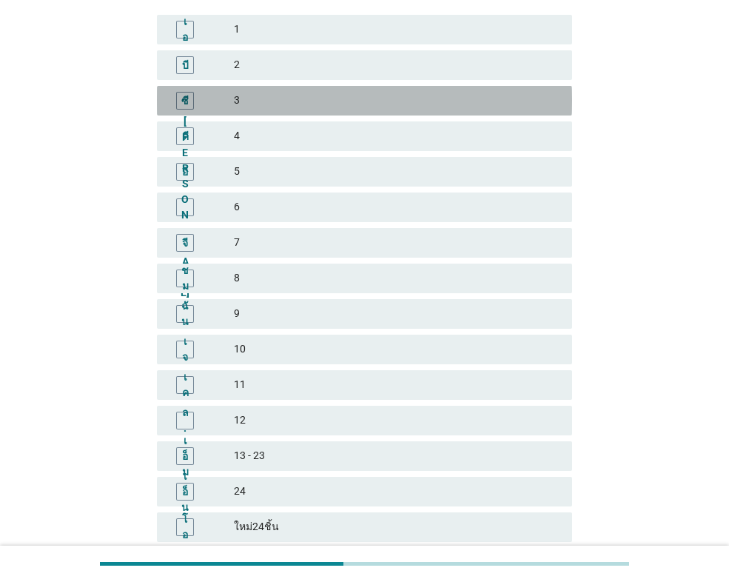
click at [255, 103] on font "3" at bounding box center [397, 101] width 326 height 16
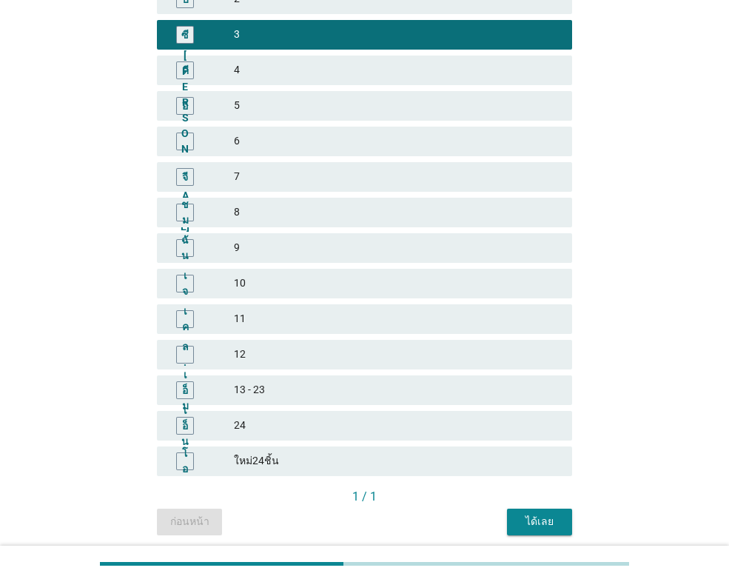
scroll to position [269, 0]
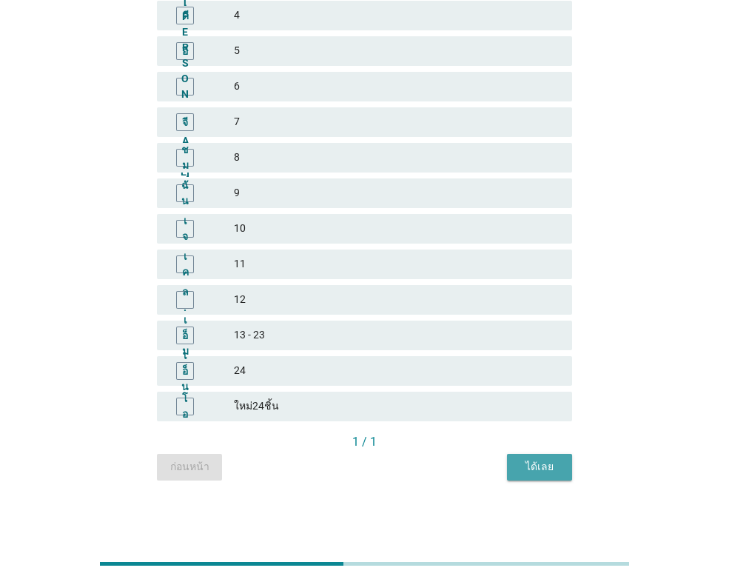
click at [534, 457] on button "ได้เลย" at bounding box center [539, 467] width 65 height 27
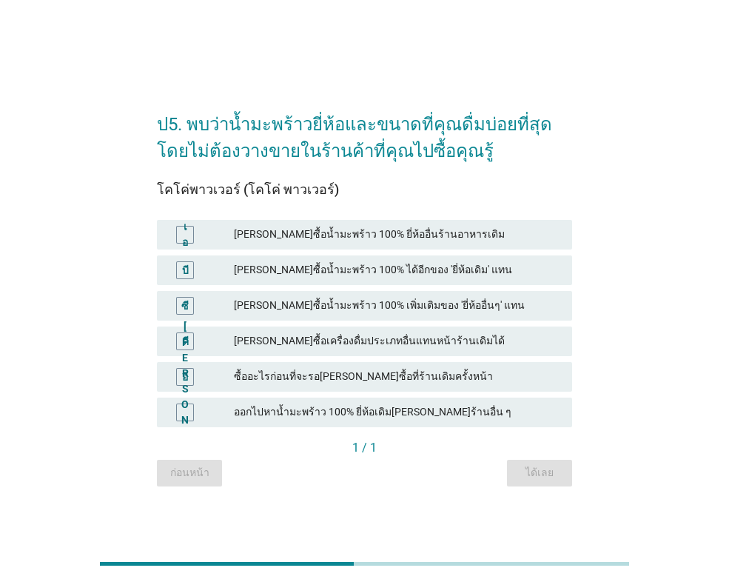
click at [345, 229] on font "[PERSON_NAME]ซื้อน้ำมะพร้าว 100% ยี่ห้ออื่นร้านอาหารเดิม" at bounding box center [369, 234] width 271 height 12
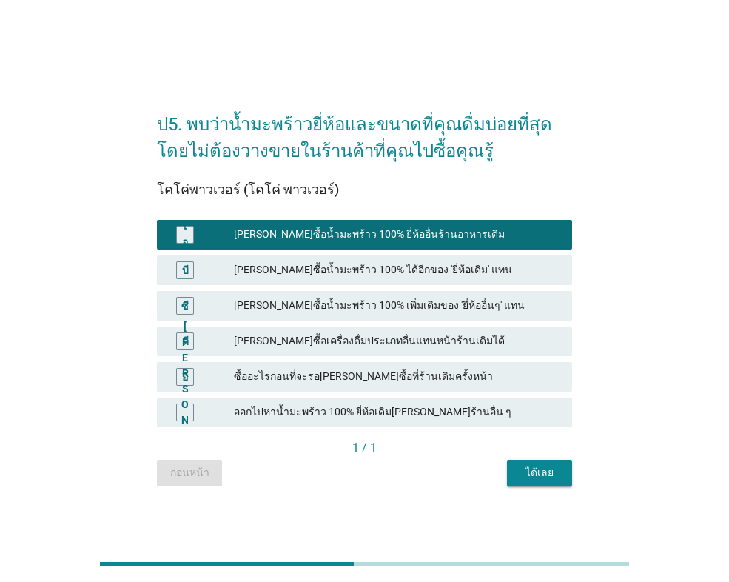
click at [347, 303] on font "[PERSON_NAME]ซื้อน้ำมะพร้าว 100% เพิ่มเติมของ 'ยี่ห้ออื่นๆ' แทน" at bounding box center [379, 305] width 291 height 12
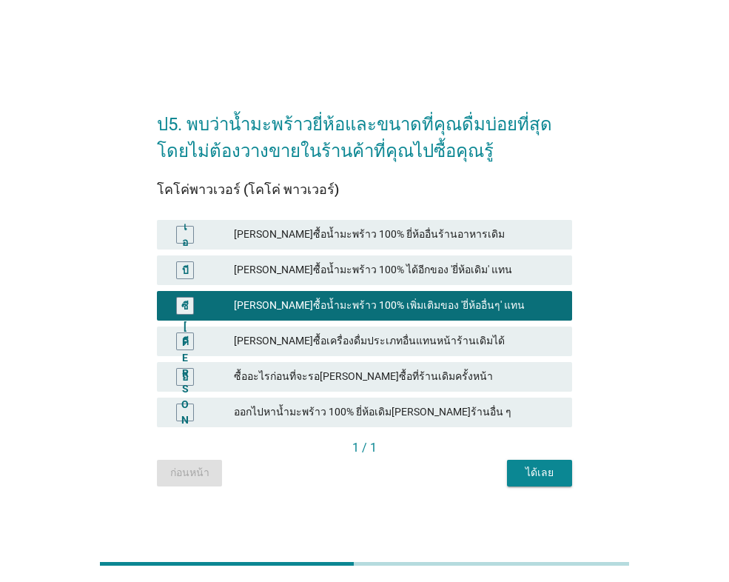
click at [530, 477] on font "ได้เลย" at bounding box center [539, 472] width 28 height 12
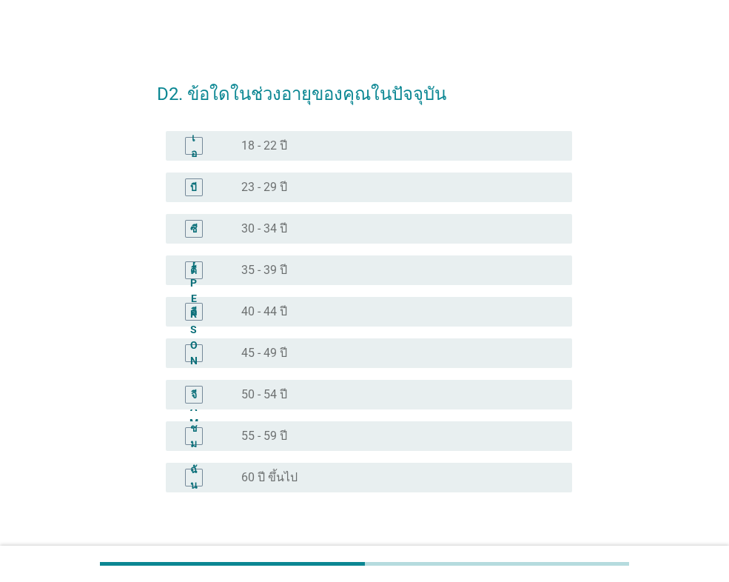
click at [297, 308] on div "ปุ่มวิทยุ[PERSON_NAME]เลือก 40 - 44 ปี" at bounding box center [394, 311] width 307 height 15
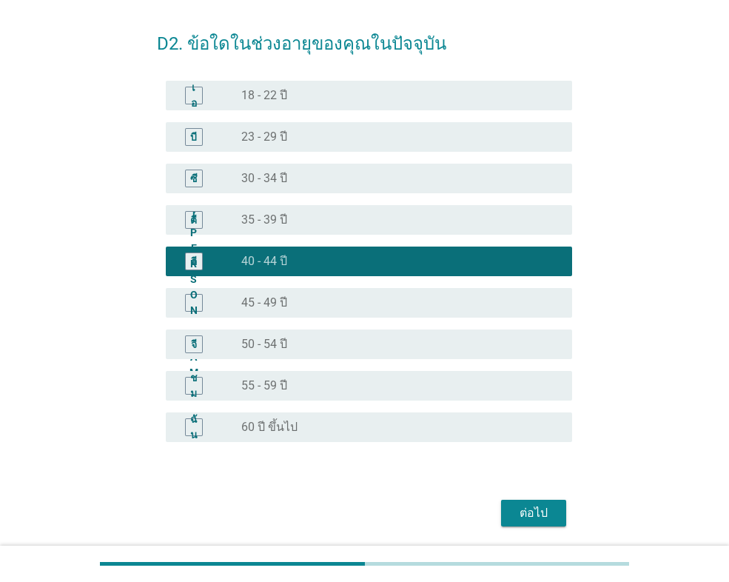
scroll to position [101, 0]
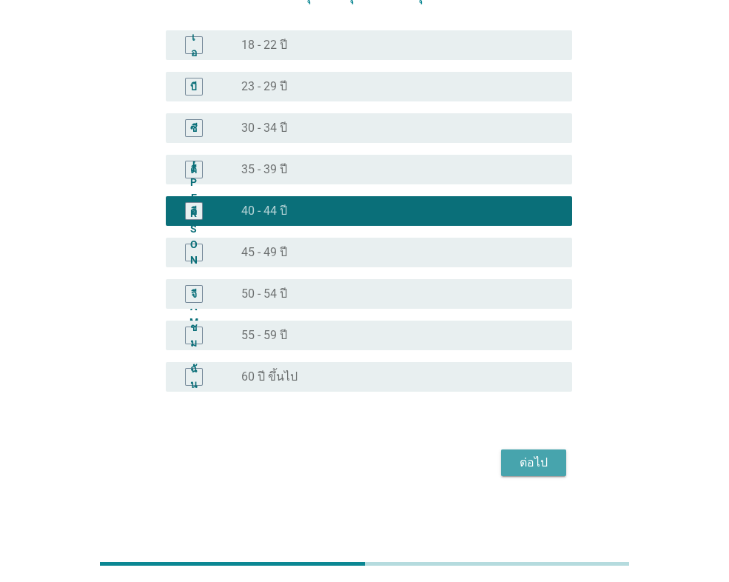
click at [557, 457] on button "ต่อไป" at bounding box center [533, 462] width 65 height 27
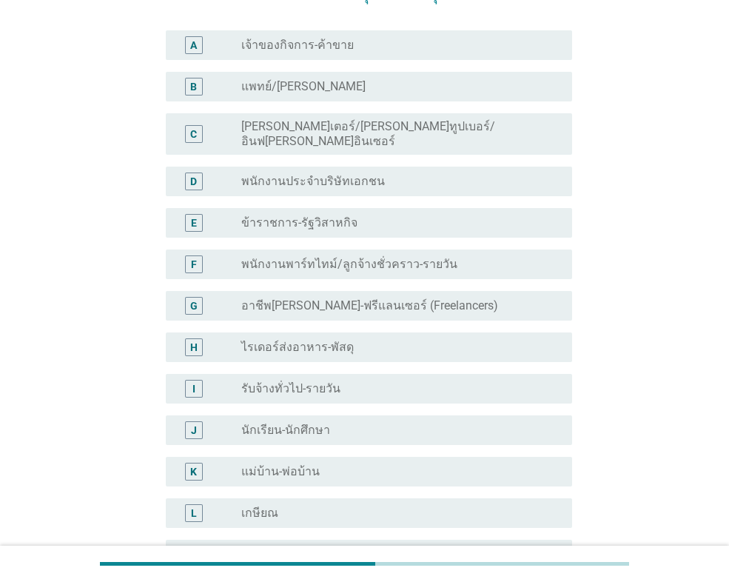
scroll to position [0, 0]
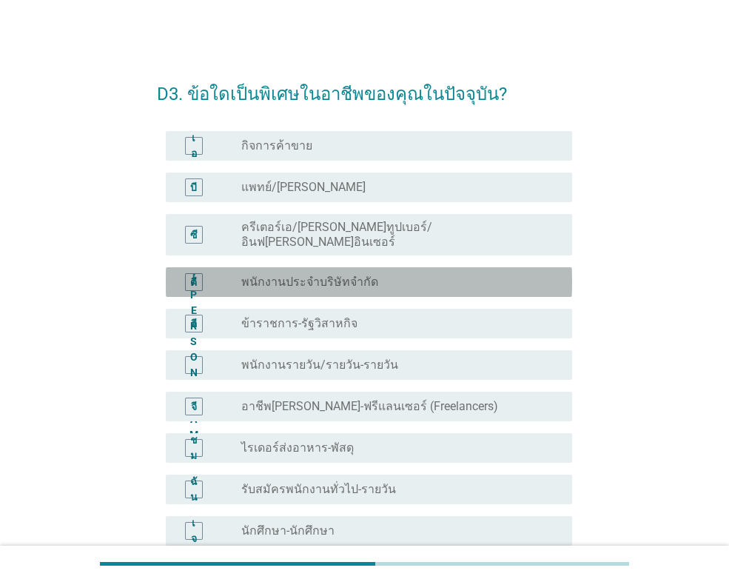
click at [381, 275] on div "ปุ่มวิทยุ[PERSON_NAME]เลือก พนักงานประจำบริษัทจำกัด" at bounding box center [394, 282] width 307 height 15
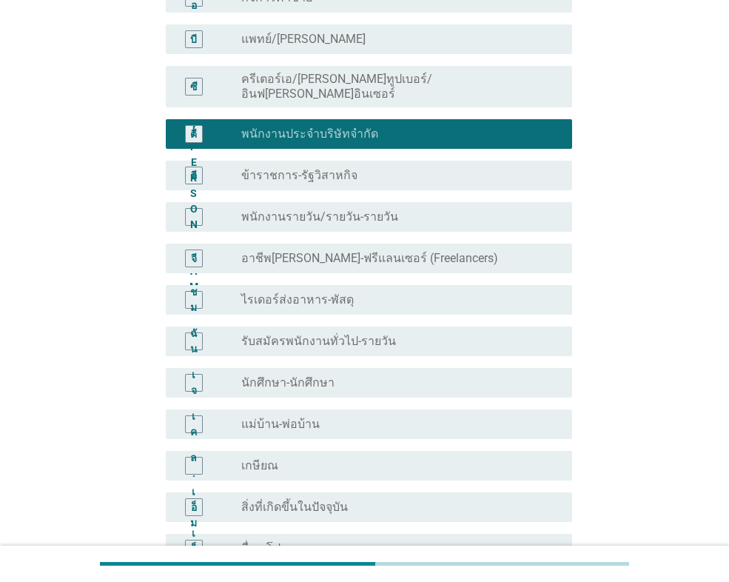
scroll to position [296, 0]
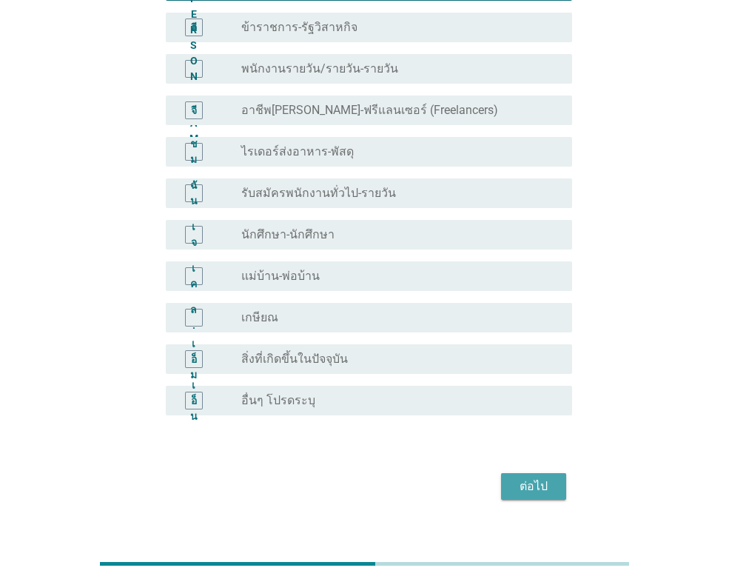
click at [529, 479] on font "ต่อไป" at bounding box center [534, 486] width 28 height 14
